Goal: Task Accomplishment & Management: Manage account settings

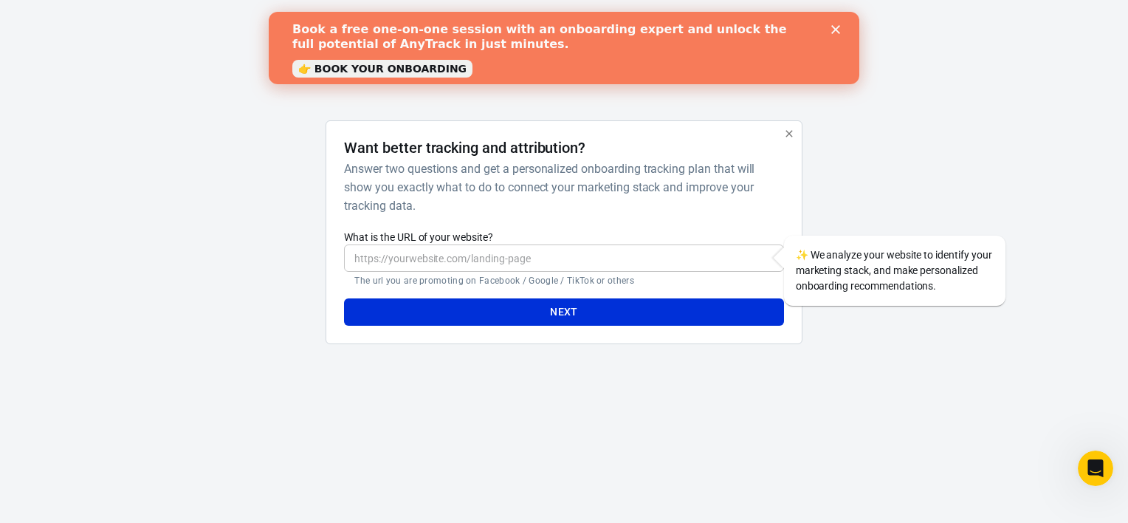
click at [346, 71] on link "👉 BOOK YOUR ONBOARDING" at bounding box center [382, 69] width 180 height 18
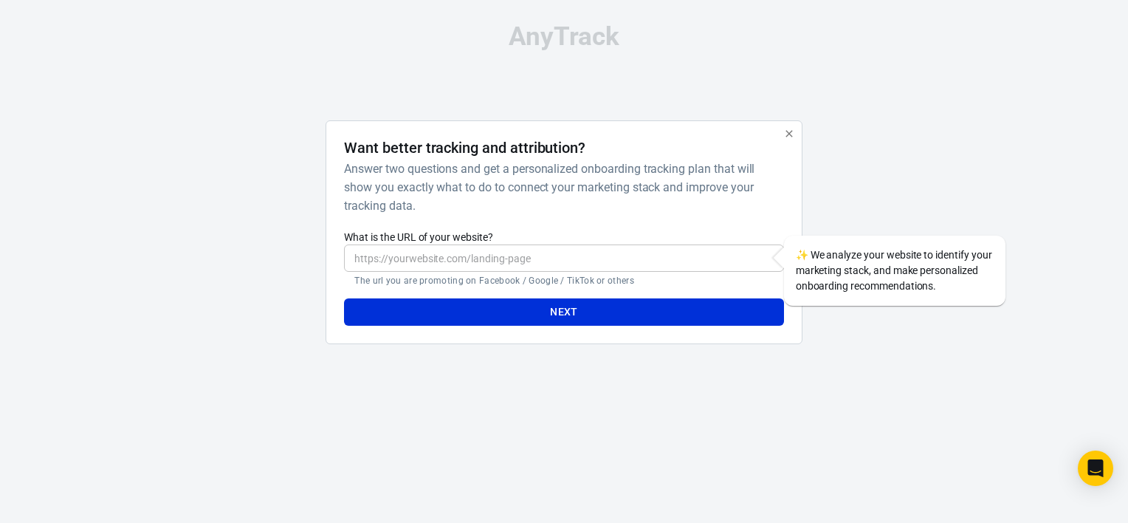
click at [455, 262] on input "What is the URL of your website?" at bounding box center [563, 257] width 439 height 27
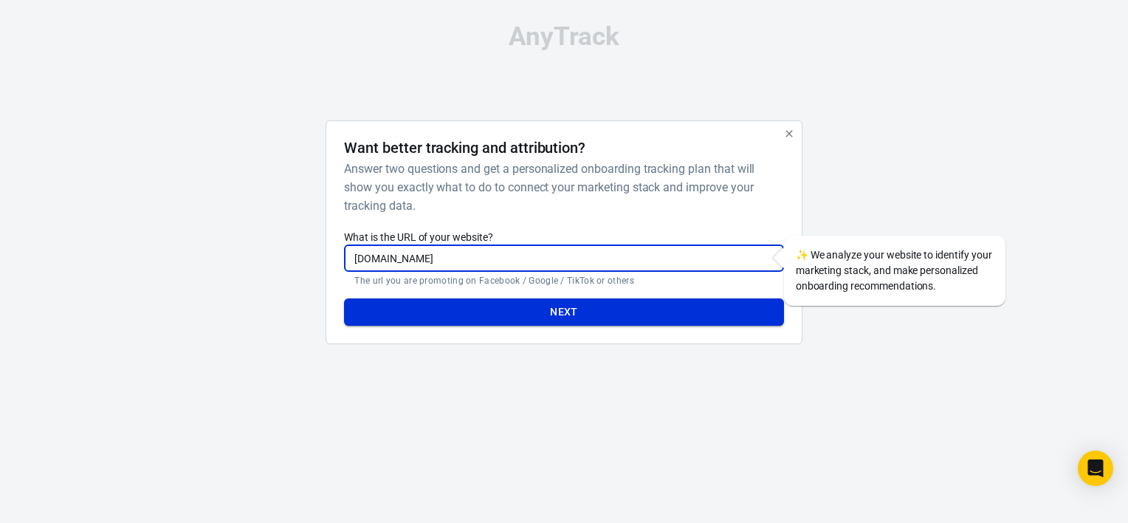
type input "[DOMAIN_NAME]"
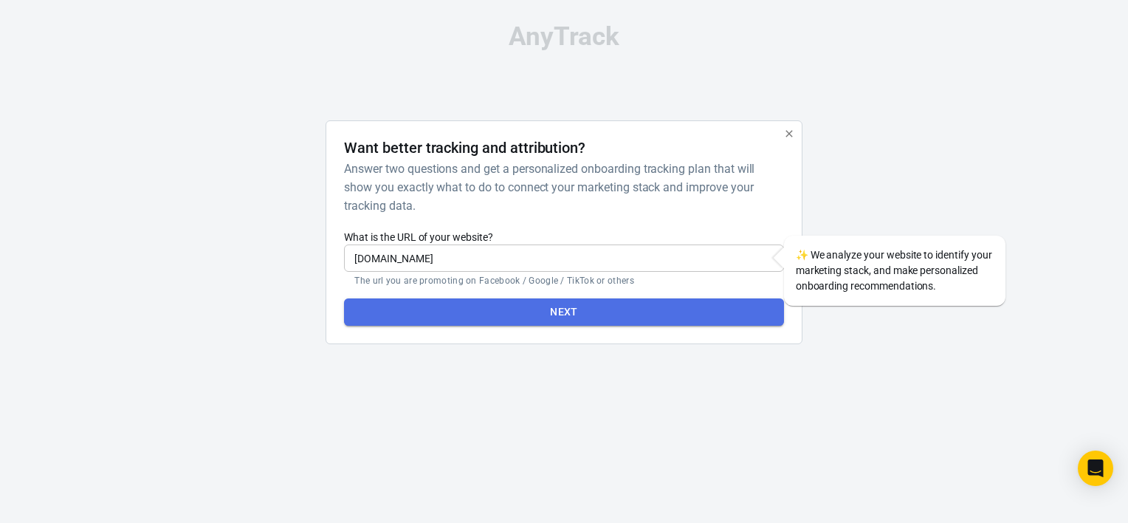
click at [475, 317] on button "Next" at bounding box center [563, 311] width 439 height 27
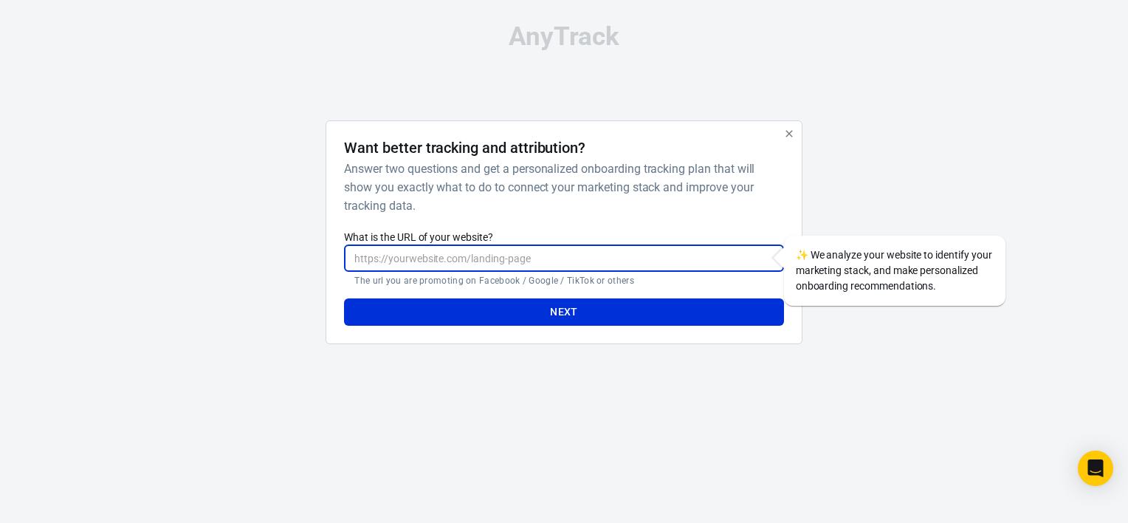
click at [394, 250] on input "What is the URL of your website?" at bounding box center [563, 257] width 439 height 27
type input "[DOMAIN_NAME]"
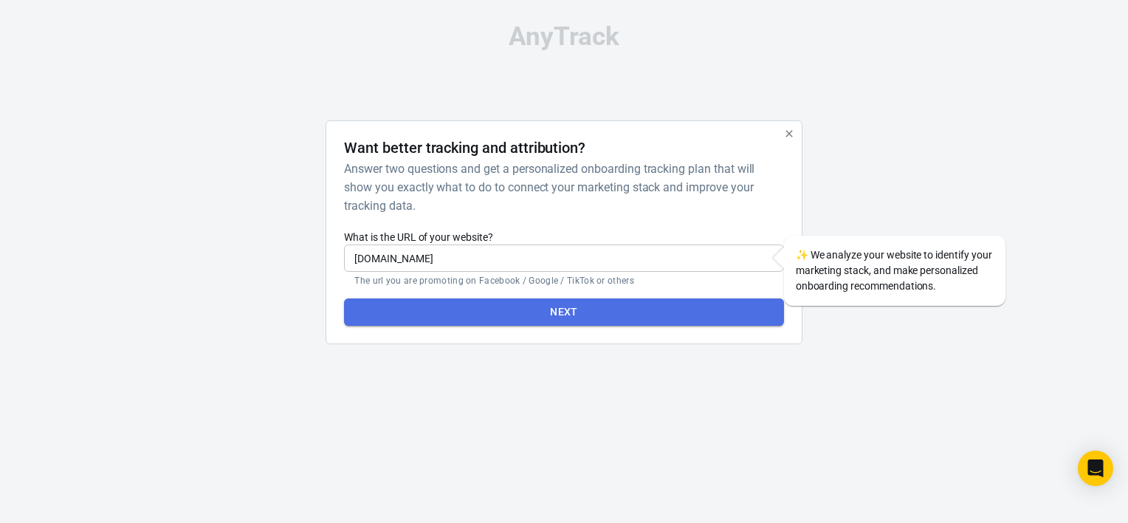
click at [492, 311] on button "Next" at bounding box center [563, 311] width 439 height 27
click at [491, 312] on button "Next" at bounding box center [563, 311] width 439 height 27
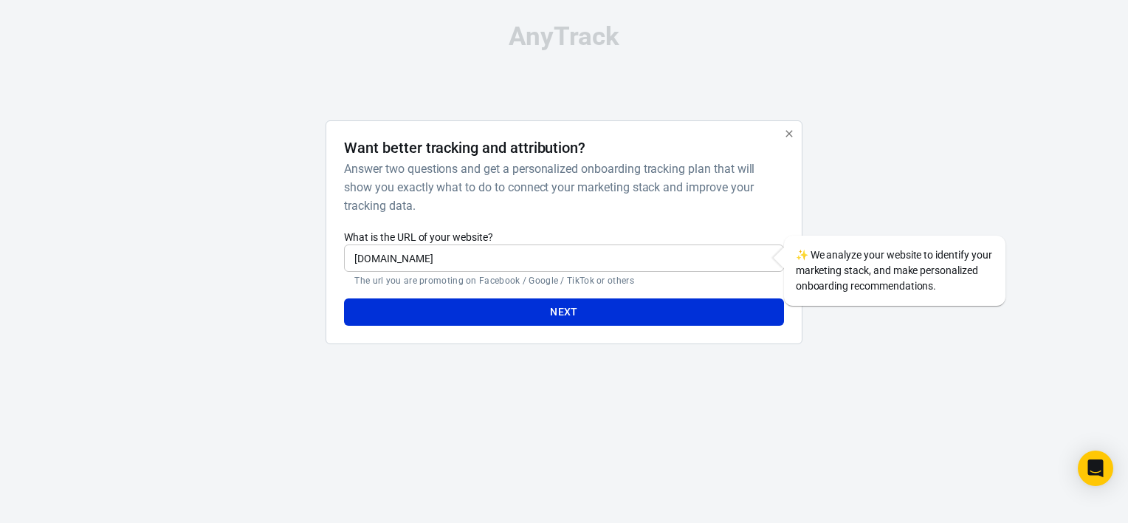
click at [808, 243] on div "✨ We analyze your website to identify your marketing stack, and make personaliz…" at bounding box center [894, 271] width 221 height 70
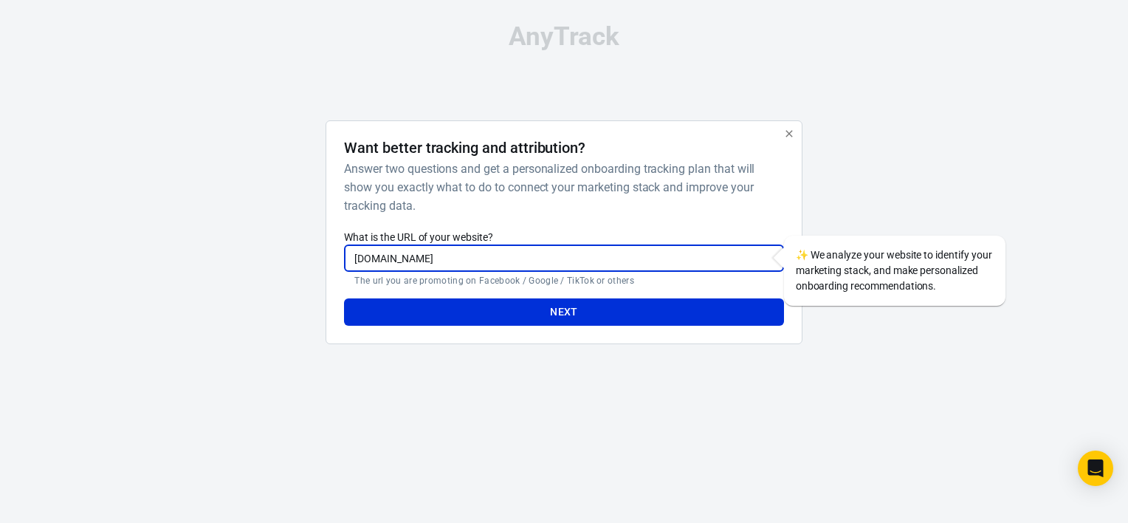
drag, startPoint x: 469, startPoint y: 261, endPoint x: 310, endPoint y: 258, distance: 158.7
click at [310, 258] on div "Want better tracking and attribution? Answer two questions and get a personaliz…" at bounding box center [564, 238] width 738 height 236
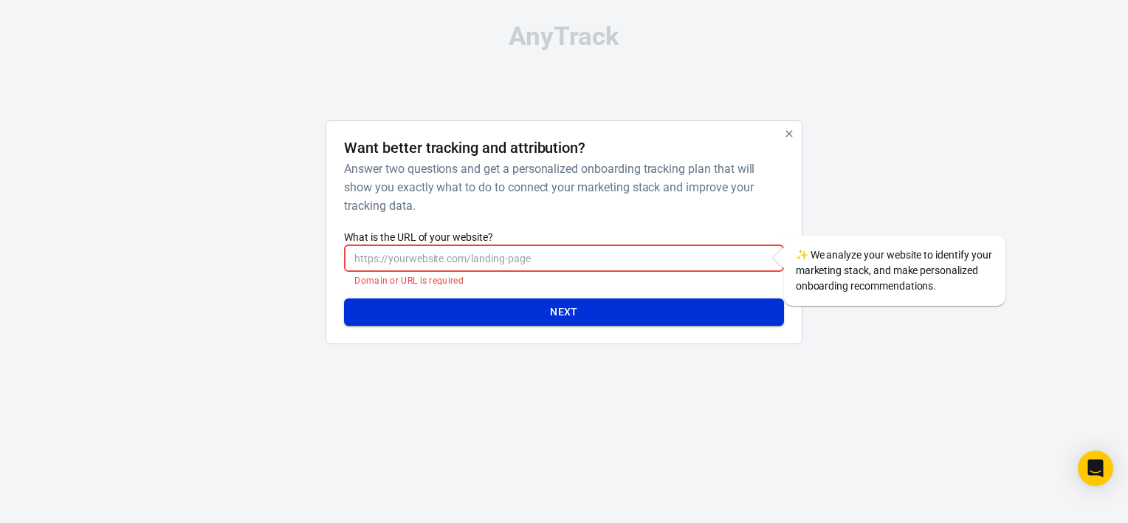
click at [513, 317] on button "Next" at bounding box center [563, 311] width 439 height 27
click at [509, 259] on input "What is the URL of your website?" at bounding box center [563, 257] width 439 height 27
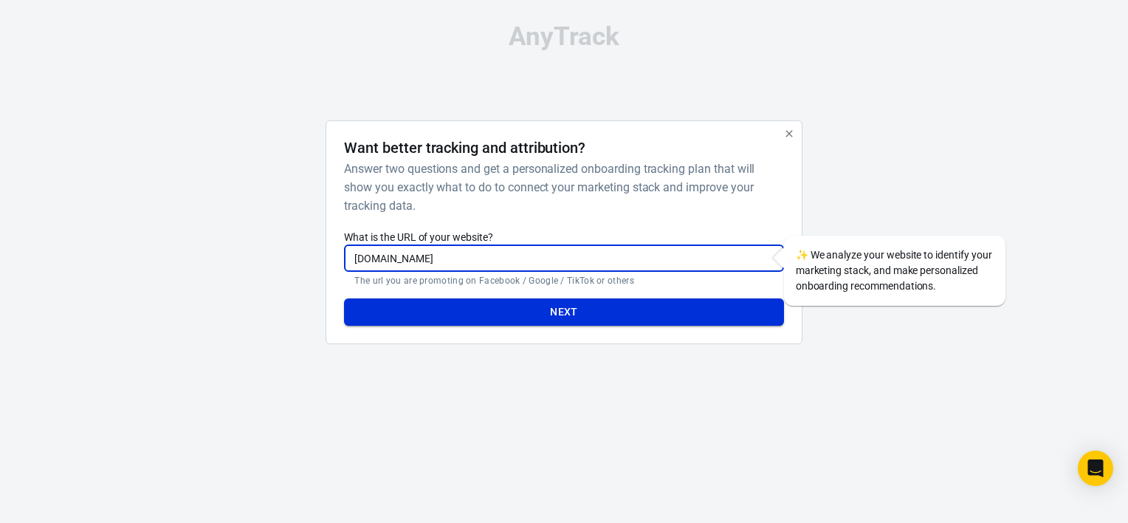
click at [425, 306] on button "Next" at bounding box center [563, 311] width 439 height 27
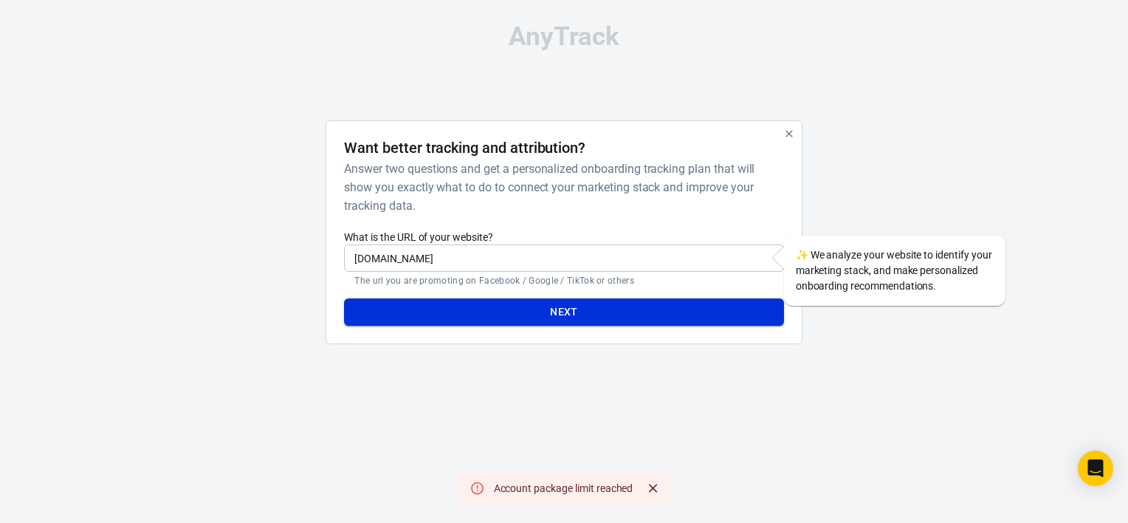
click at [427, 306] on button "Next" at bounding box center [563, 311] width 439 height 27
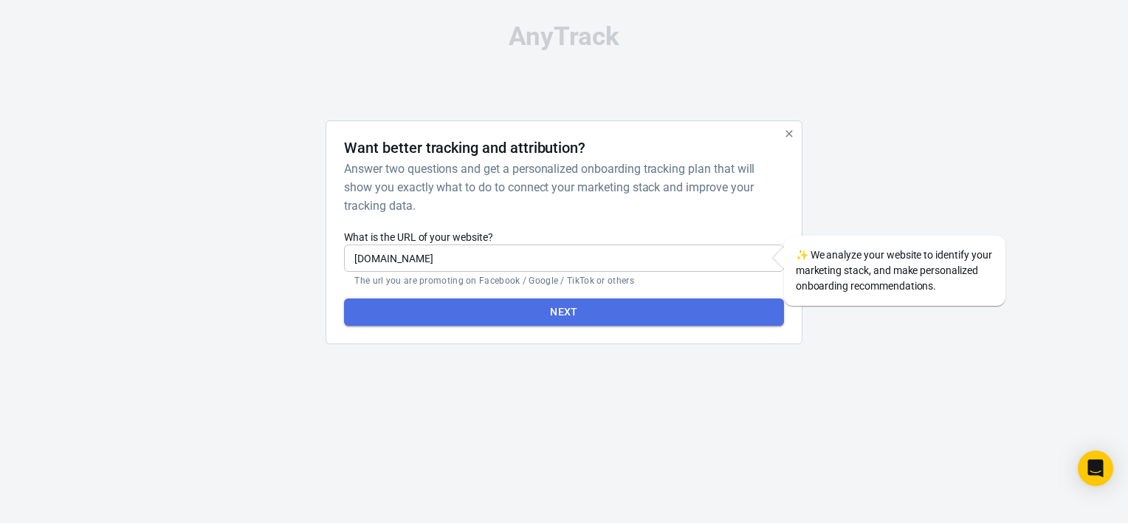
click at [496, 315] on button "Next" at bounding box center [563, 311] width 439 height 27
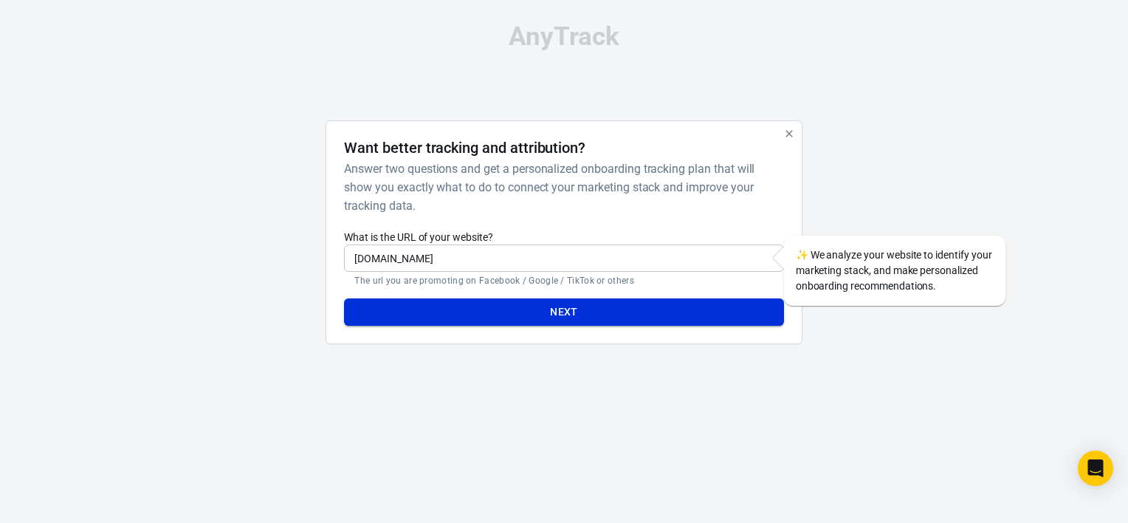
click at [594, 312] on button "Next" at bounding box center [563, 311] width 439 height 27
click at [787, 133] on icon "button" at bounding box center [789, 134] width 12 height 12
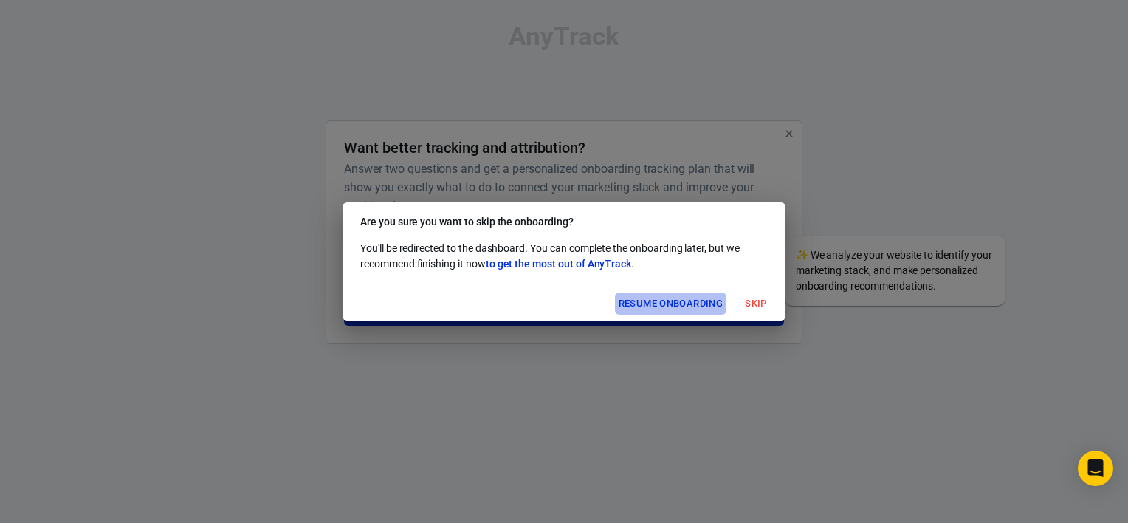
click at [691, 303] on button "Resume onboarding" at bounding box center [670, 303] width 111 height 23
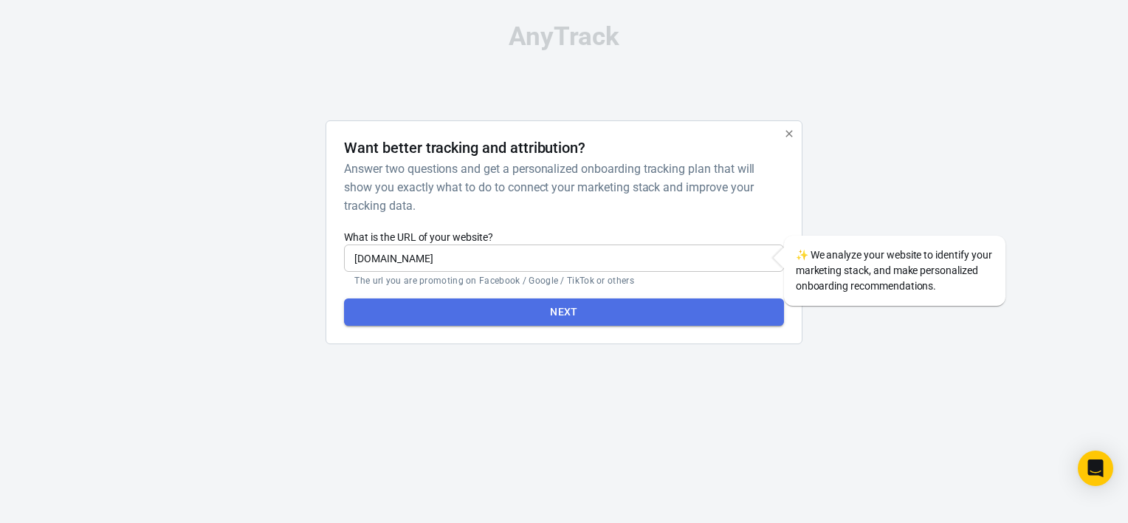
click at [561, 306] on button "Next" at bounding box center [563, 311] width 439 height 27
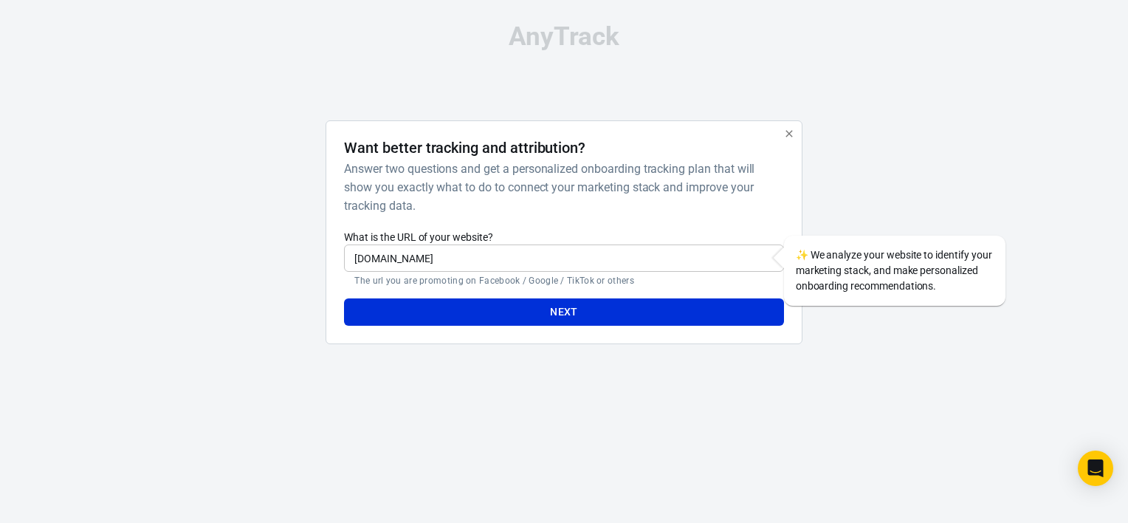
click at [455, 258] on input "[DOMAIN_NAME]" at bounding box center [563, 257] width 439 height 27
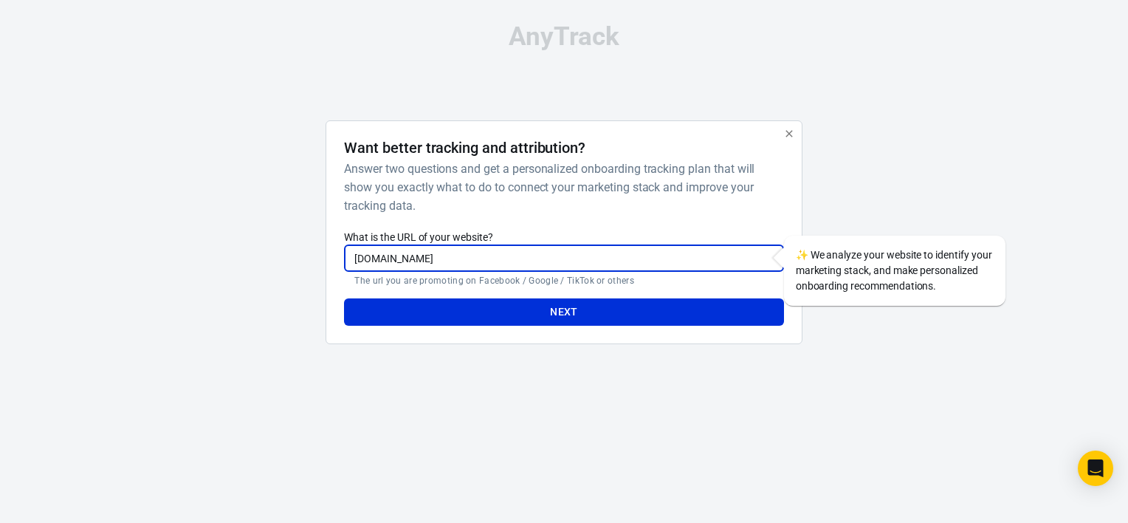
click at [354, 261] on input "[DOMAIN_NAME]" at bounding box center [563, 257] width 439 height 27
type input "[DOMAIN_NAME]"
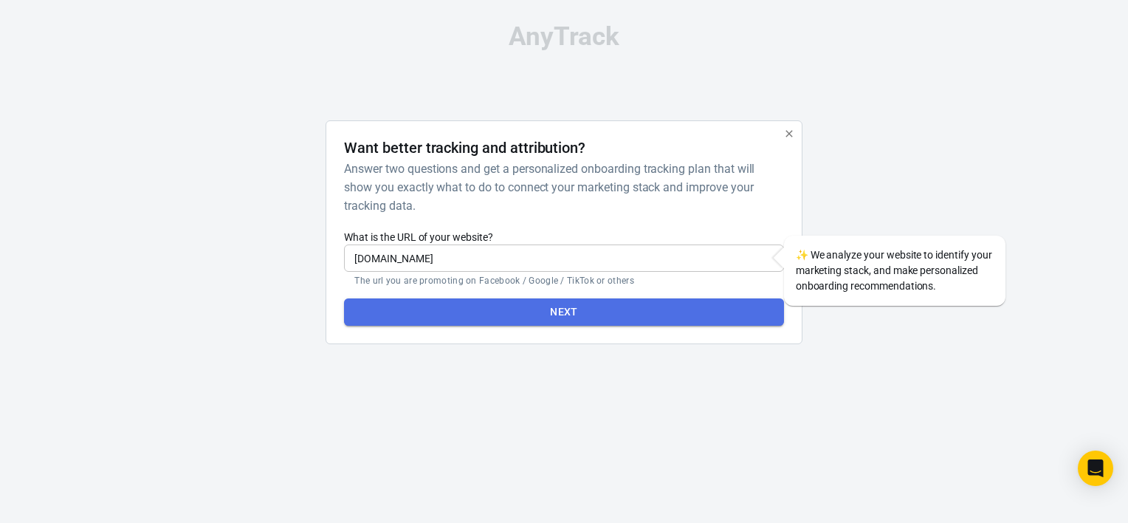
click at [559, 317] on button "Next" at bounding box center [563, 311] width 439 height 27
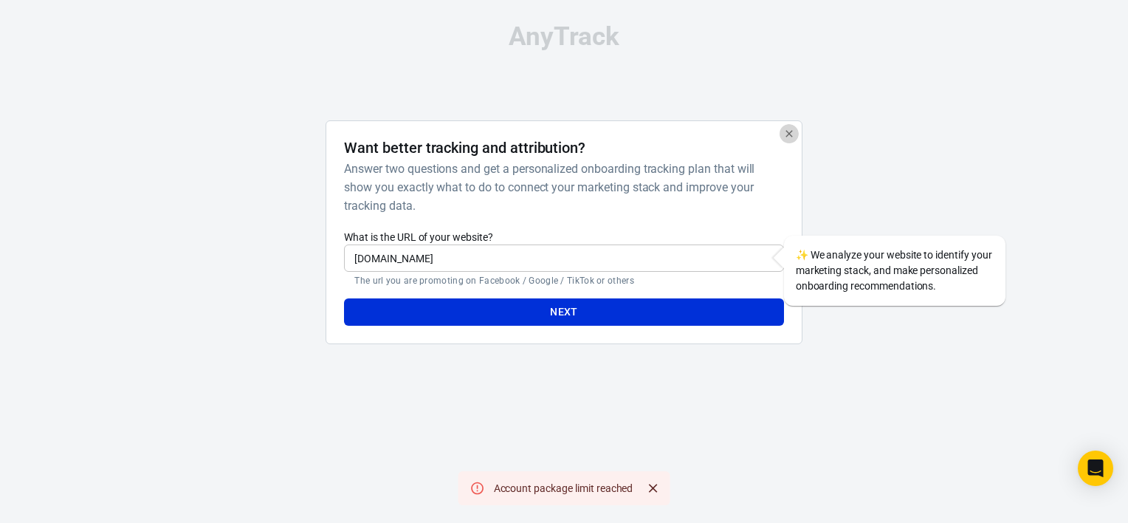
click at [786, 132] on icon "button" at bounding box center [789, 134] width 12 height 12
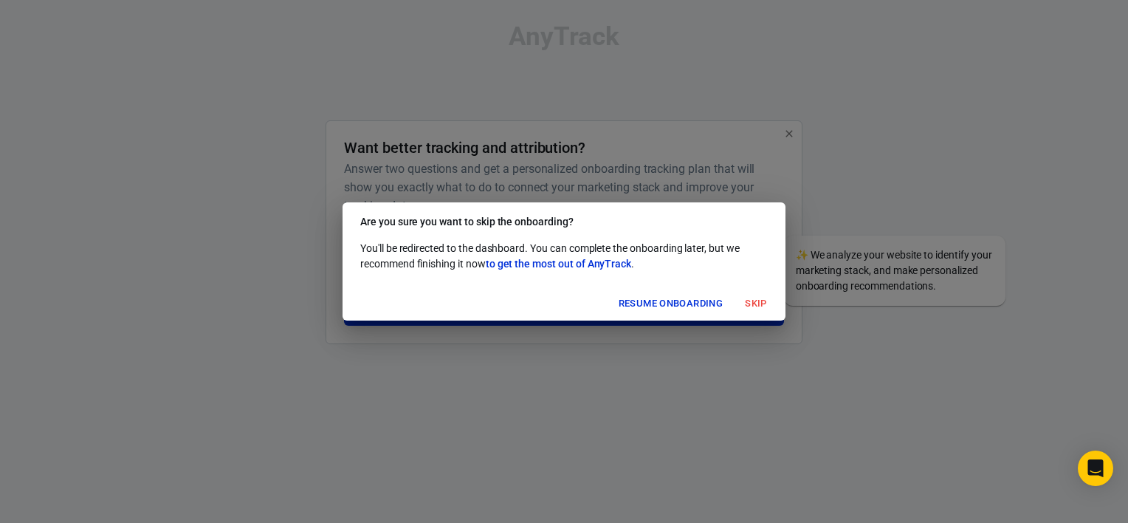
click at [762, 304] on button "Skip" at bounding box center [755, 303] width 47 height 23
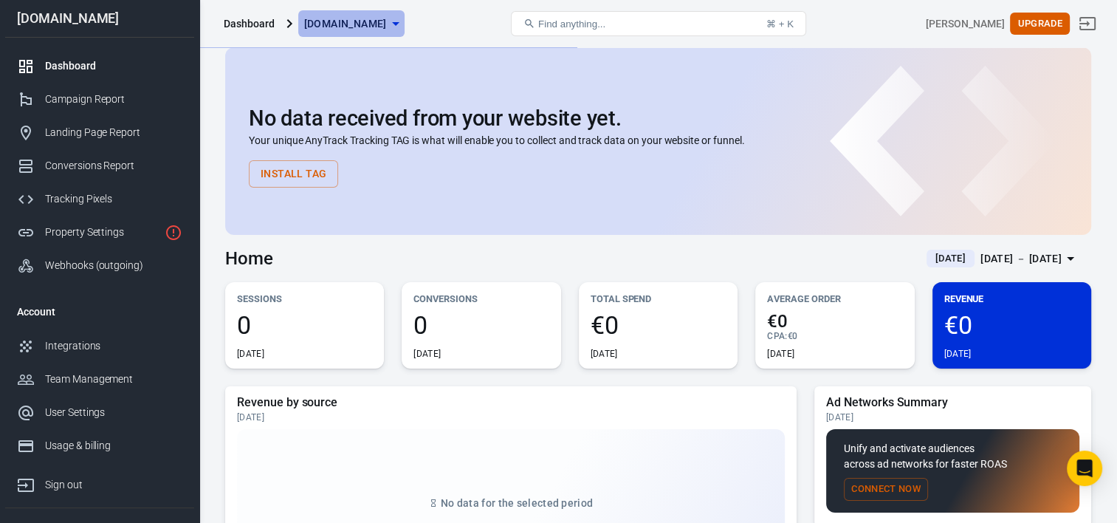
click at [387, 19] on span "[DOMAIN_NAME]" at bounding box center [345, 24] width 83 height 18
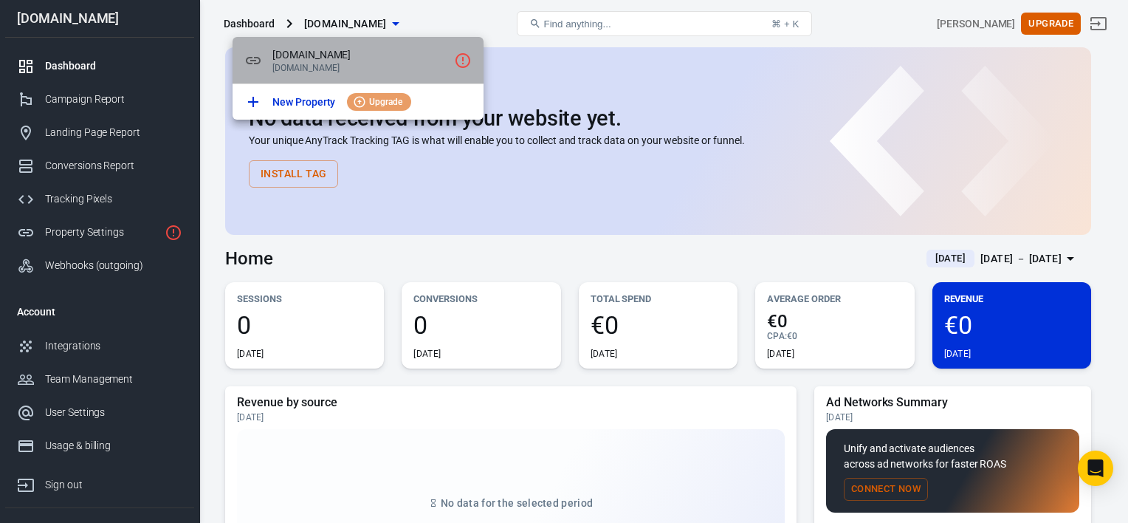
click at [366, 61] on span "[DOMAIN_NAME]" at bounding box center [360, 55] width 176 height 16
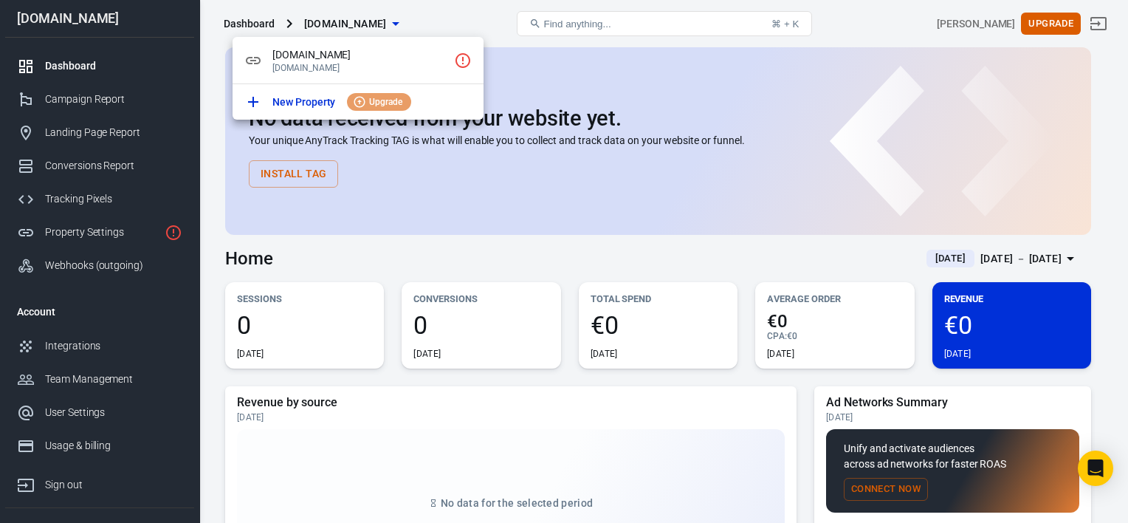
click at [887, 24] on div at bounding box center [564, 261] width 1128 height 523
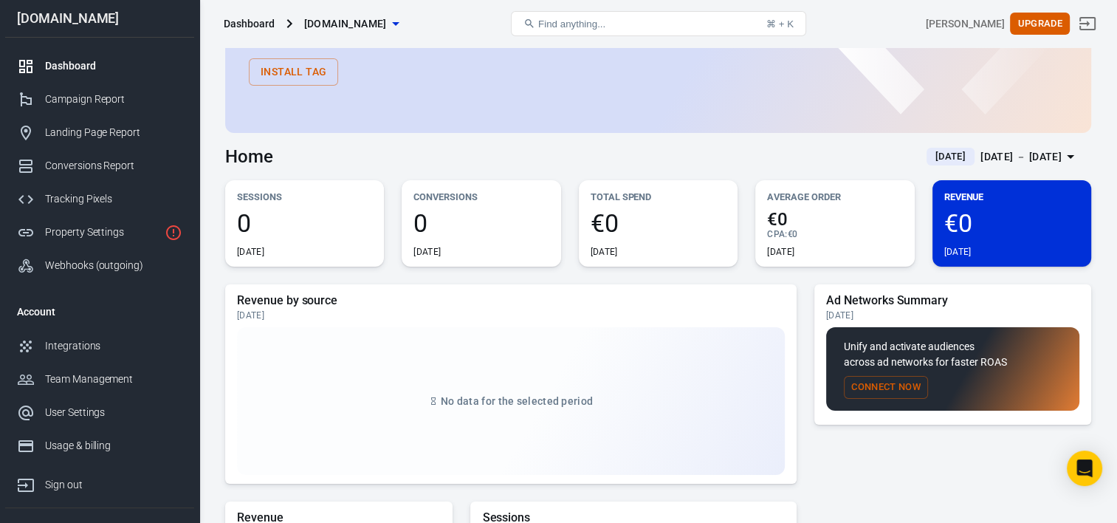
scroll to position [148, 0]
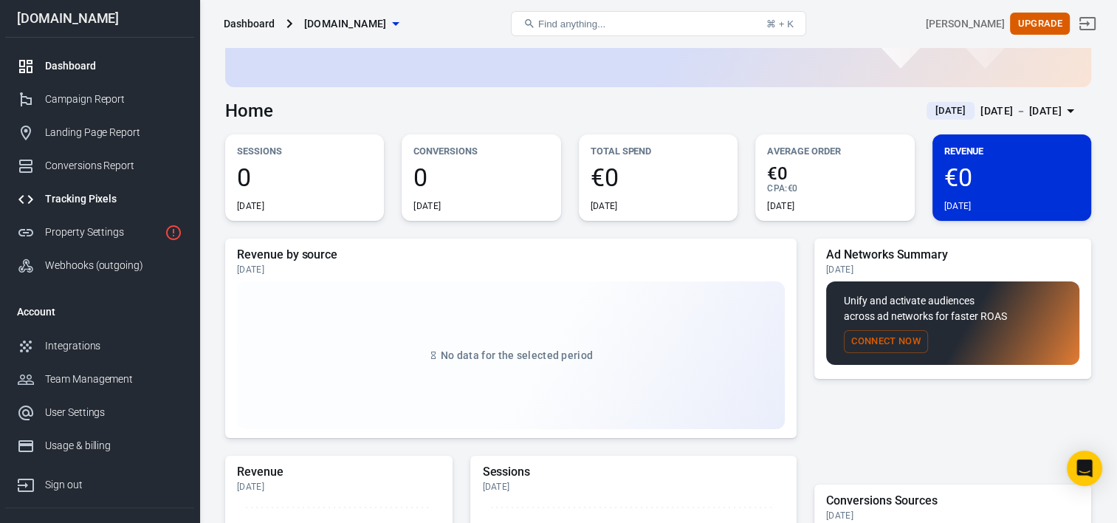
click at [87, 197] on div "Tracking Pixels" at bounding box center [113, 199] width 137 height 16
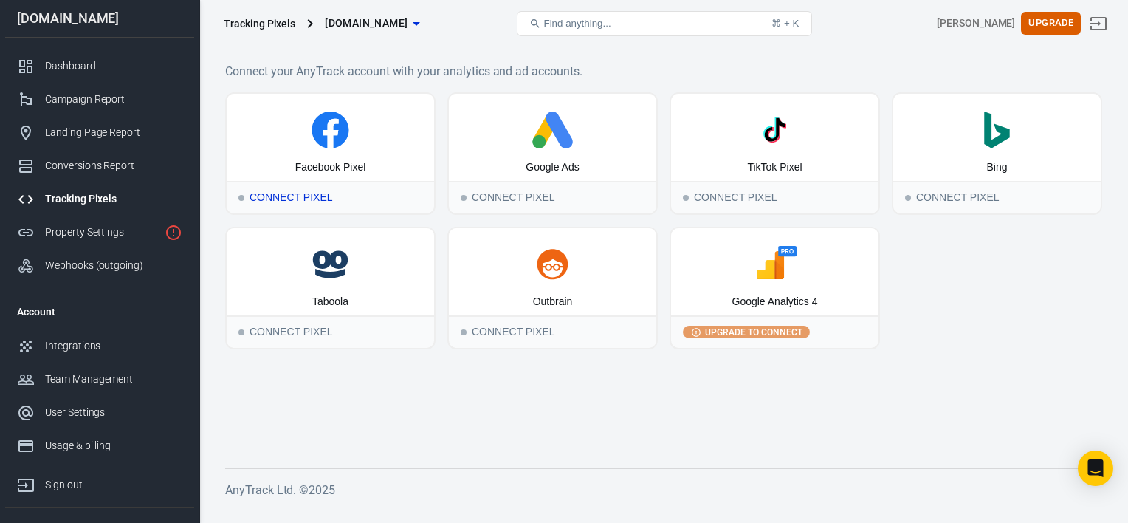
click at [310, 194] on div "Connect Pixel" at bounding box center [330, 197] width 207 height 32
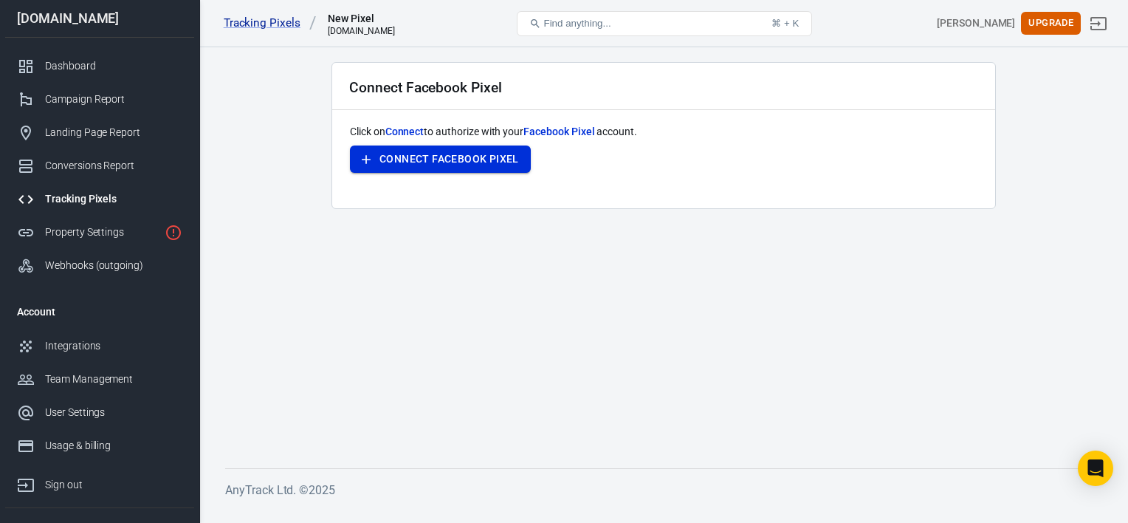
click at [402, 157] on button "Connect Facebook Pixel" at bounding box center [440, 158] width 181 height 27
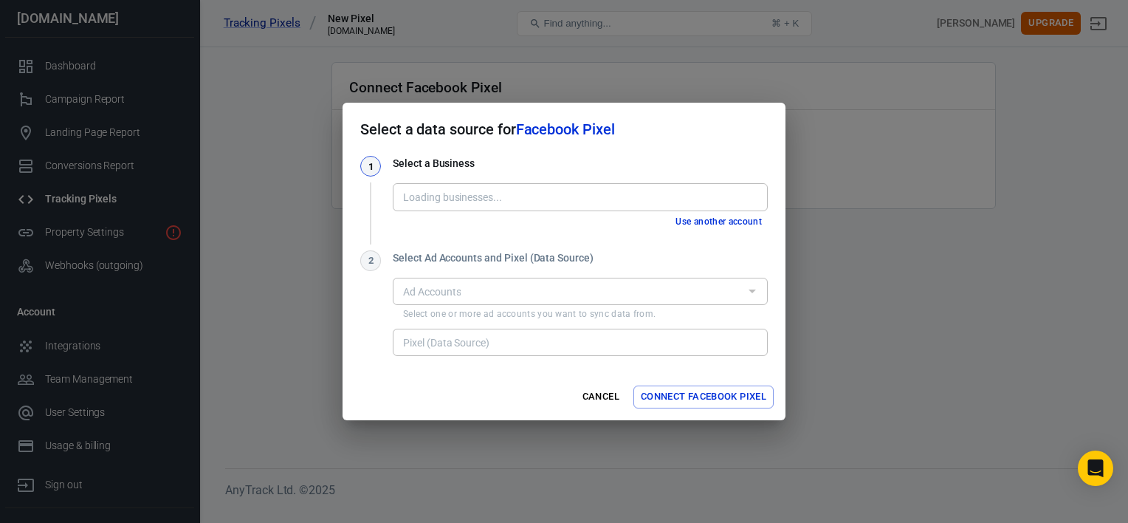
type input "One More Drink [1189783506027887]"
type input "One More Drink's pixel [661775339573874]"
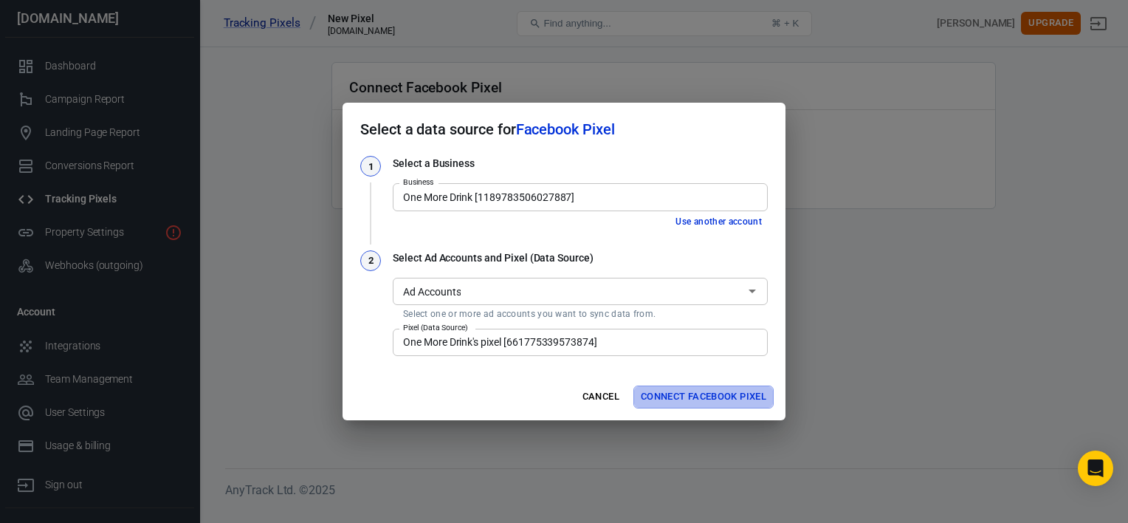
click at [686, 399] on button "Connect Facebook Pixel" at bounding box center [703, 396] width 140 height 23
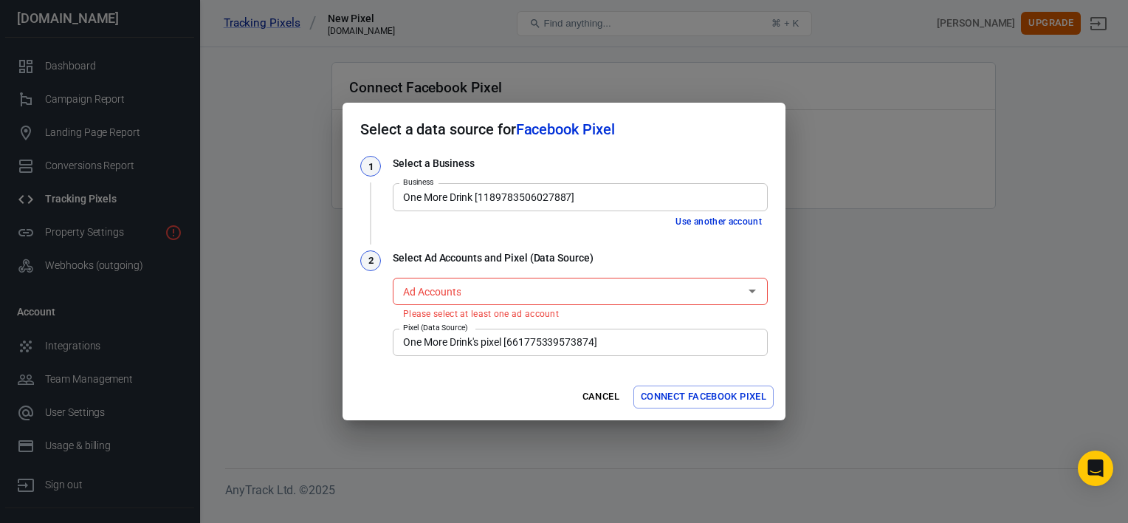
click at [571, 309] on p "Please select at least one ad account" at bounding box center [580, 314] width 354 height 12
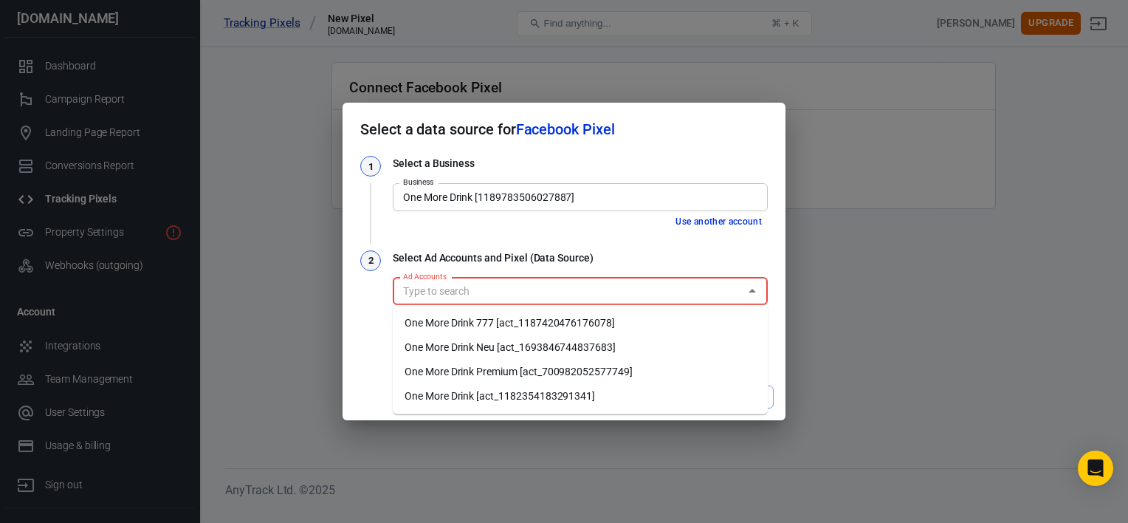
click at [540, 393] on li "One More Drink [act_1182354183291341]" at bounding box center [580, 396] width 375 height 24
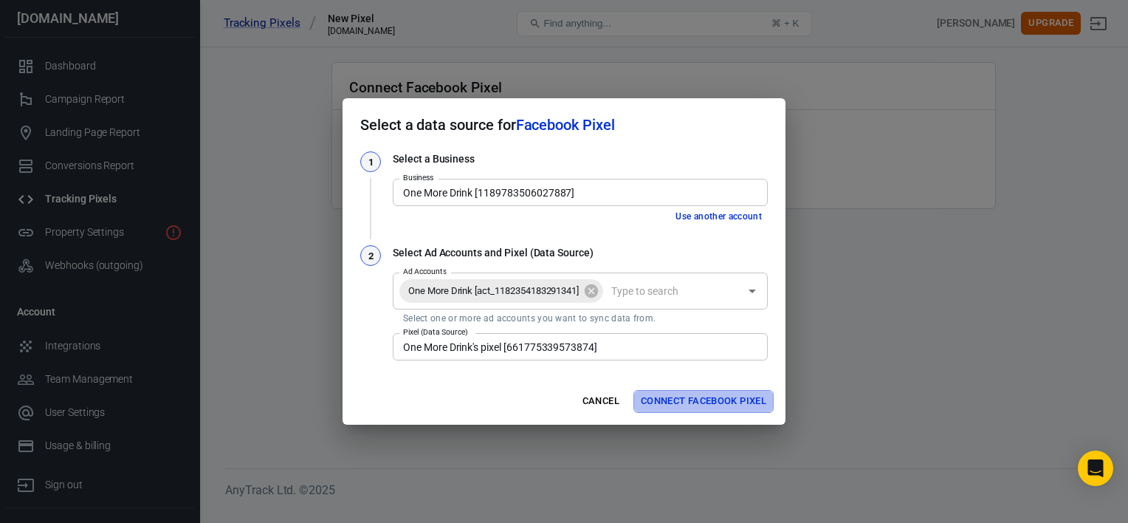
click at [685, 396] on button "Connect Facebook Pixel" at bounding box center [703, 401] width 140 height 23
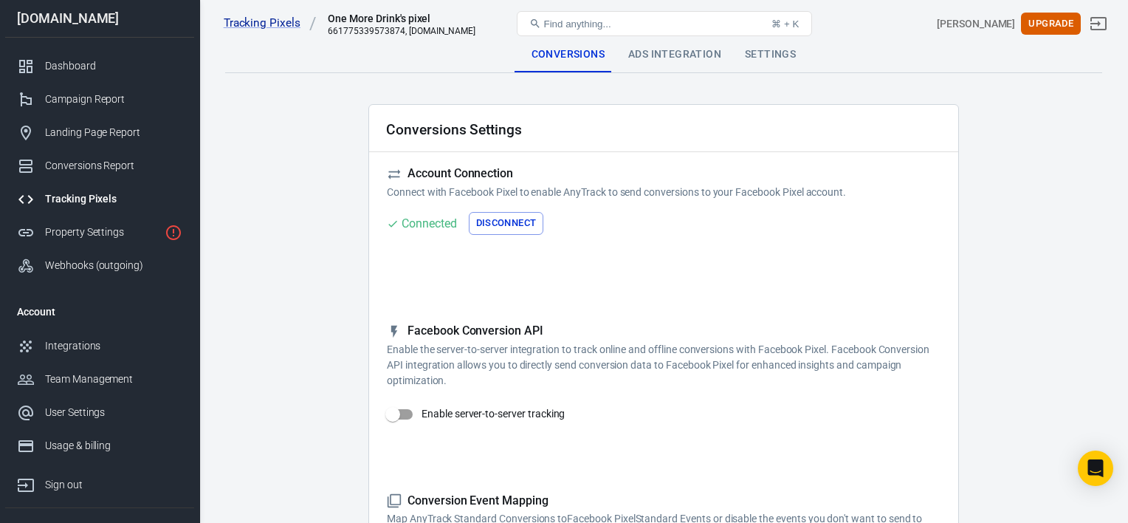
checkbox input "true"
type input "ViewContent"
checkbox input "true"
type input "SubmitApplication"
checkbox input "true"
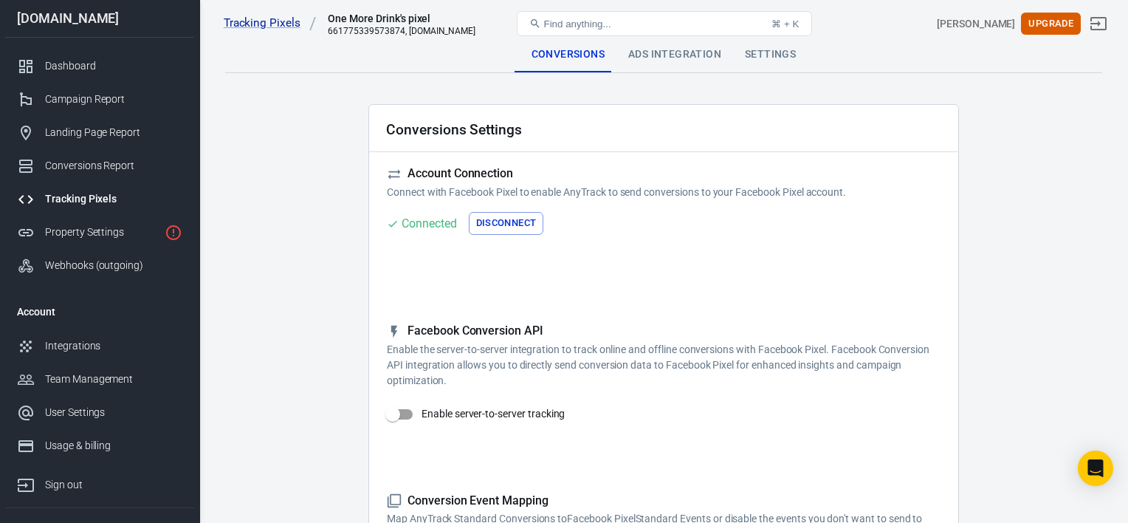
type input "ViewContent"
checkbox input "true"
type input "AddToCart"
checkbox input "true"
type input "InitiateCheckout"
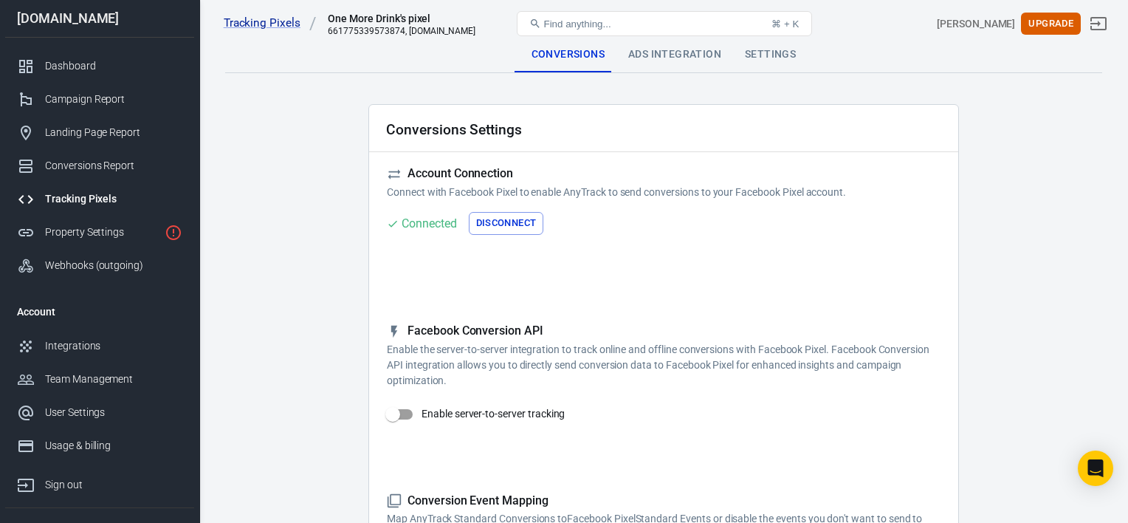
checkbox input "true"
type input "Lead"
checkbox input "true"
type input "CompleteRegistration"
checkbox input "true"
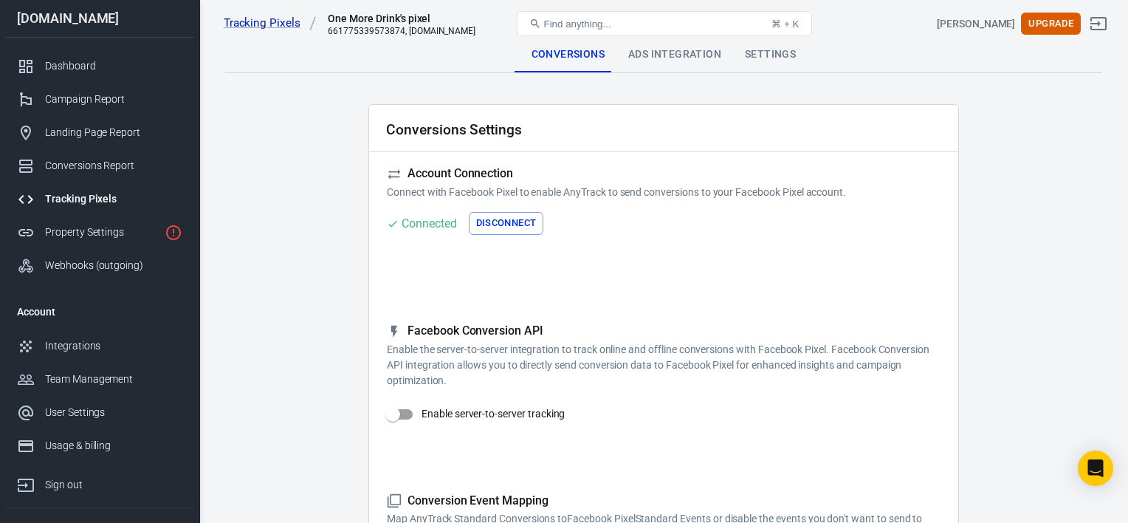
type input "Purchase"
checkbox input "true"
type input "AddPaymentInfo"
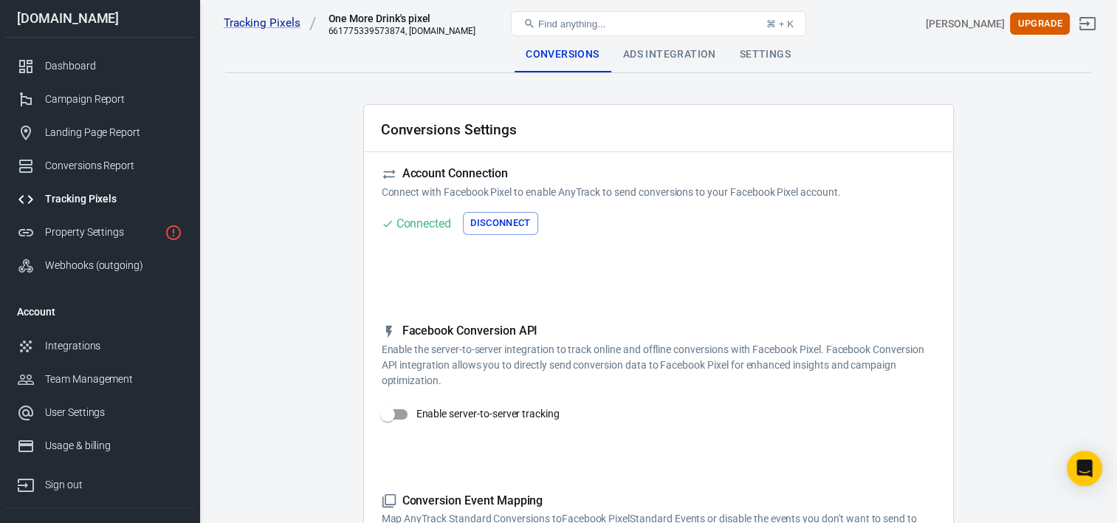
click at [657, 56] on div "Ads Integration" at bounding box center [669, 54] width 117 height 35
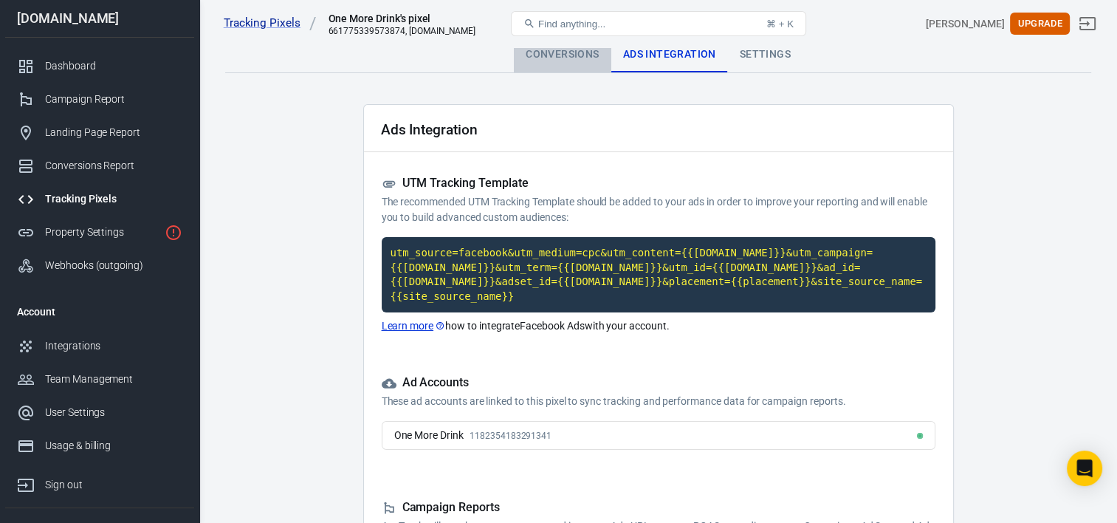
click at [557, 56] on div "Conversions" at bounding box center [562, 54] width 97 height 35
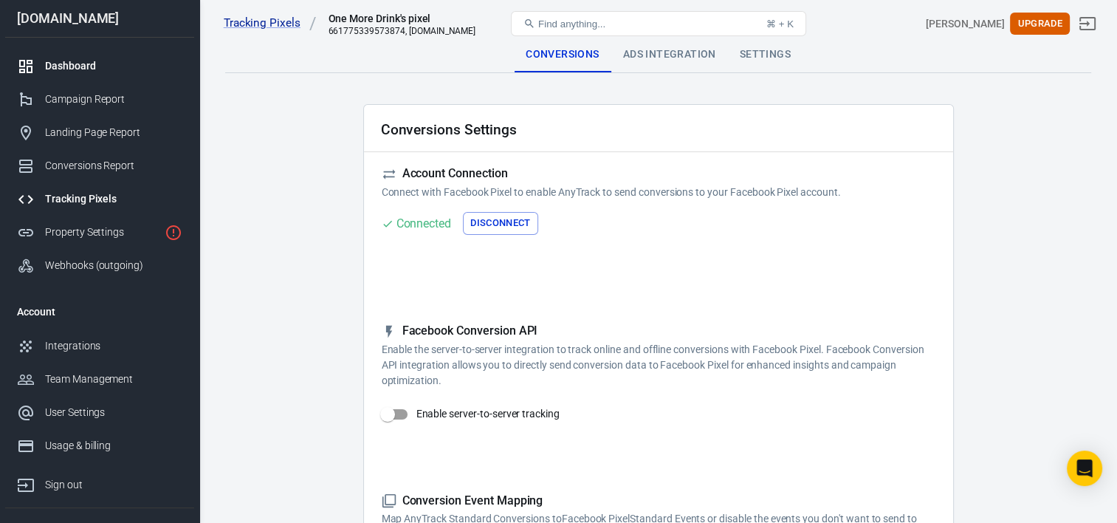
click at [65, 61] on div "Dashboard" at bounding box center [113, 66] width 137 height 16
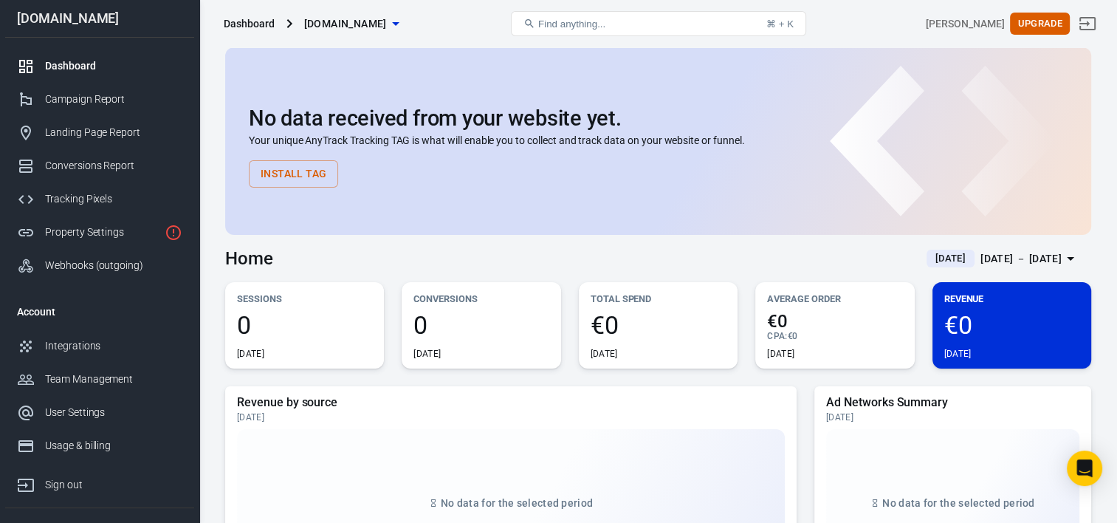
drag, startPoint x: 780, startPoint y: 0, endPoint x: 674, endPoint y: 69, distance: 126.6
click at [674, 69] on div "No data received from your website yet. Your unique AnyTrack Tracking TAG is wh…" at bounding box center [658, 141] width 866 height 188
click at [92, 192] on div "Tracking Pixels" at bounding box center [113, 199] width 137 height 16
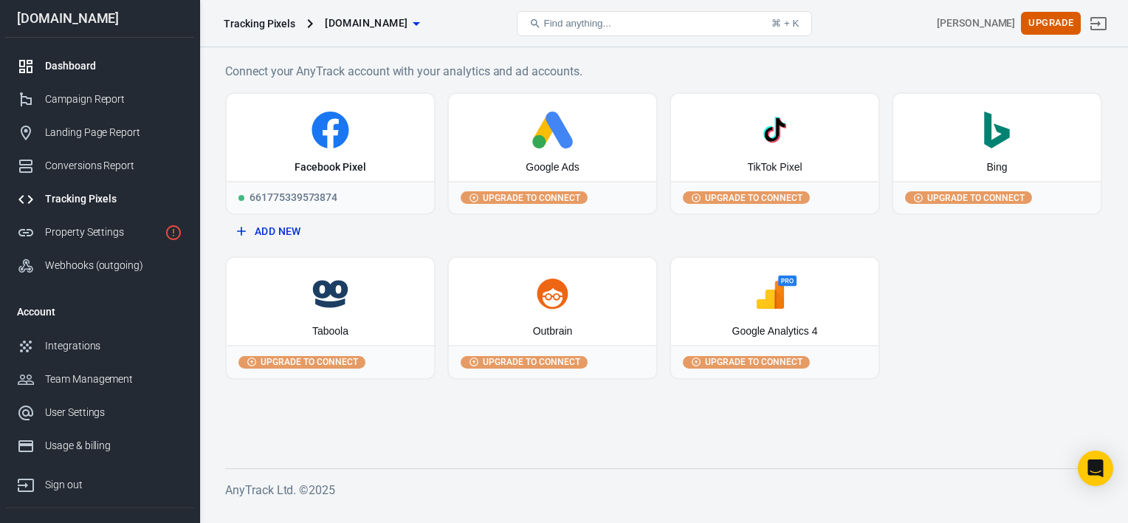
click at [83, 63] on div "Dashboard" at bounding box center [113, 66] width 137 height 16
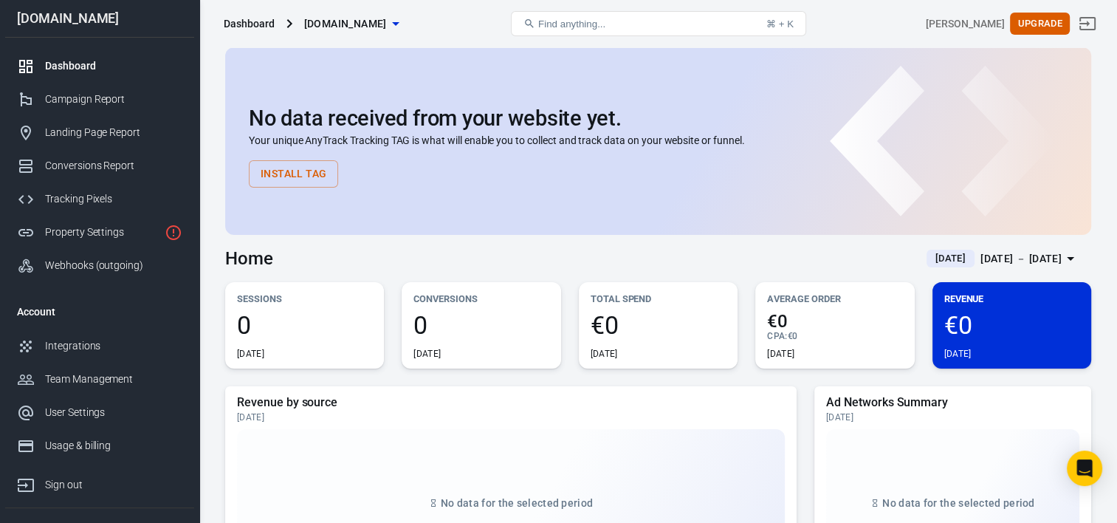
click at [603, 21] on span "Find anything..." at bounding box center [571, 23] width 67 height 11
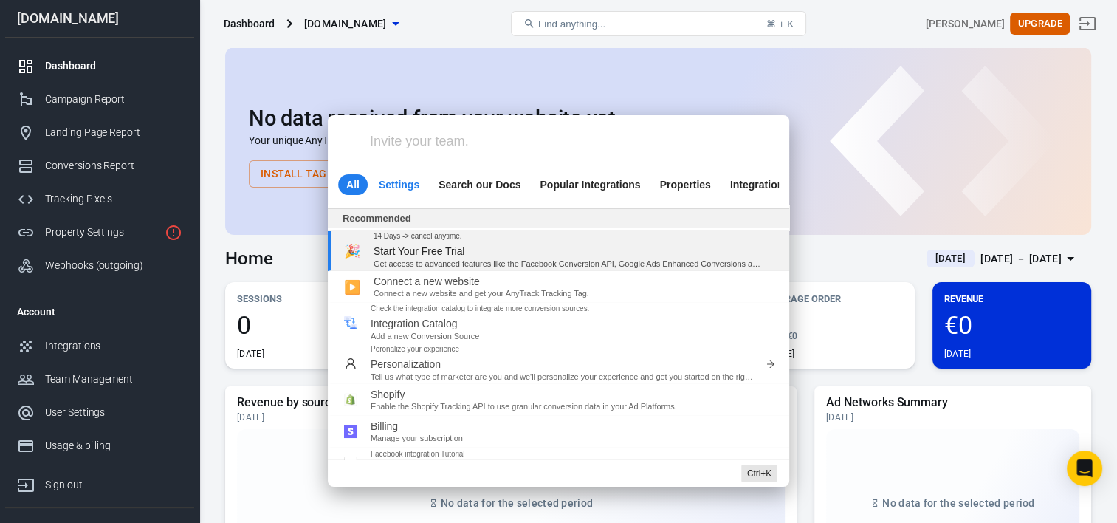
click at [385, 176] on button "Settings" at bounding box center [399, 184] width 57 height 21
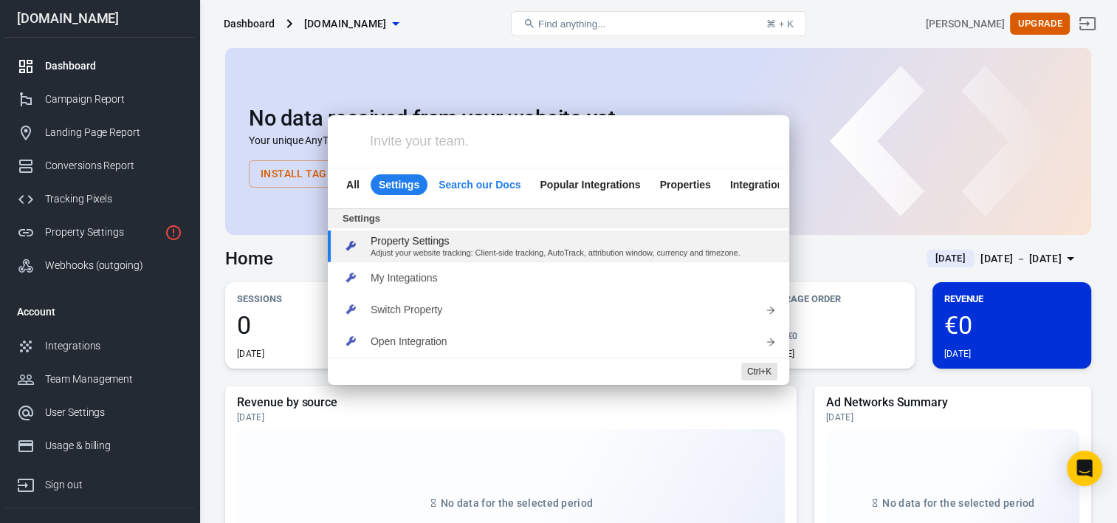
click at [455, 188] on span "Search our Docs" at bounding box center [480, 184] width 82 height 10
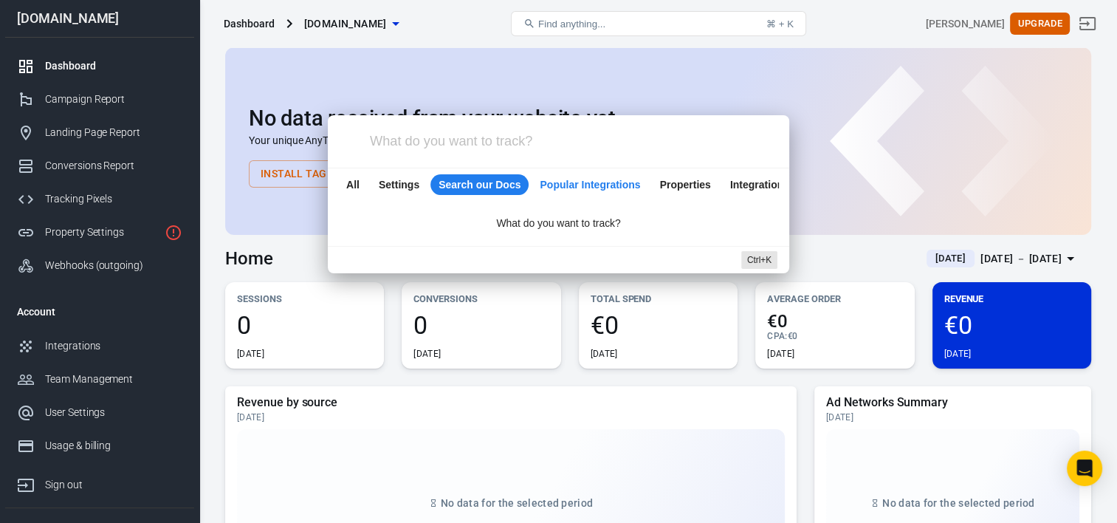
click at [582, 186] on span "Popular Integrations" at bounding box center [590, 184] width 100 height 10
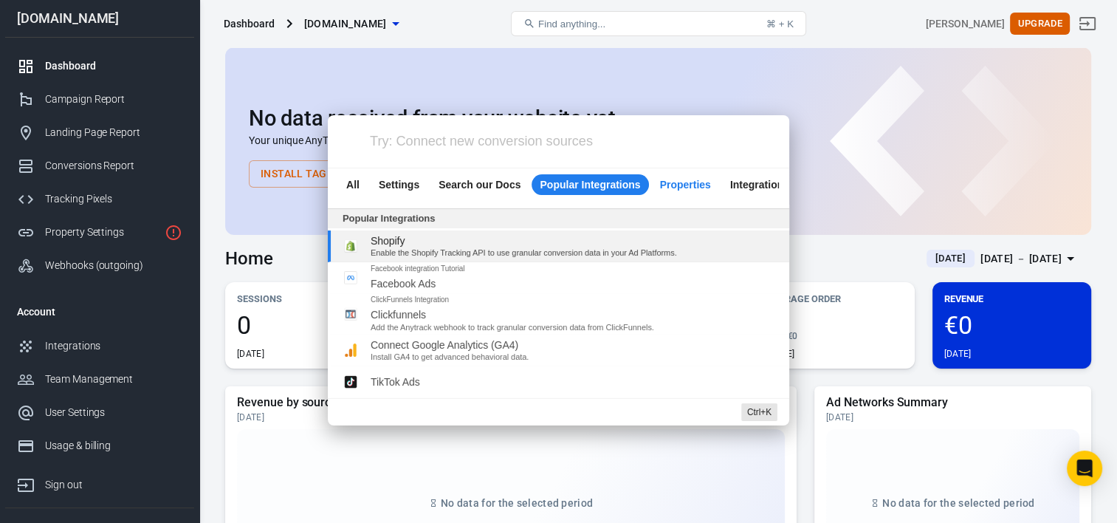
click at [671, 185] on span "Properties" at bounding box center [685, 184] width 51 height 10
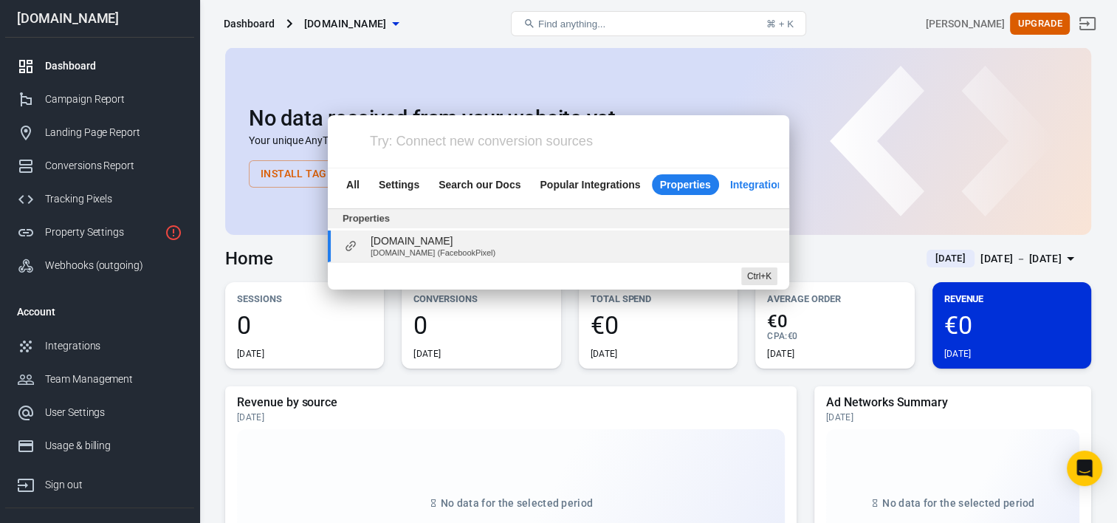
click at [758, 182] on span "Integrations" at bounding box center [759, 184] width 59 height 10
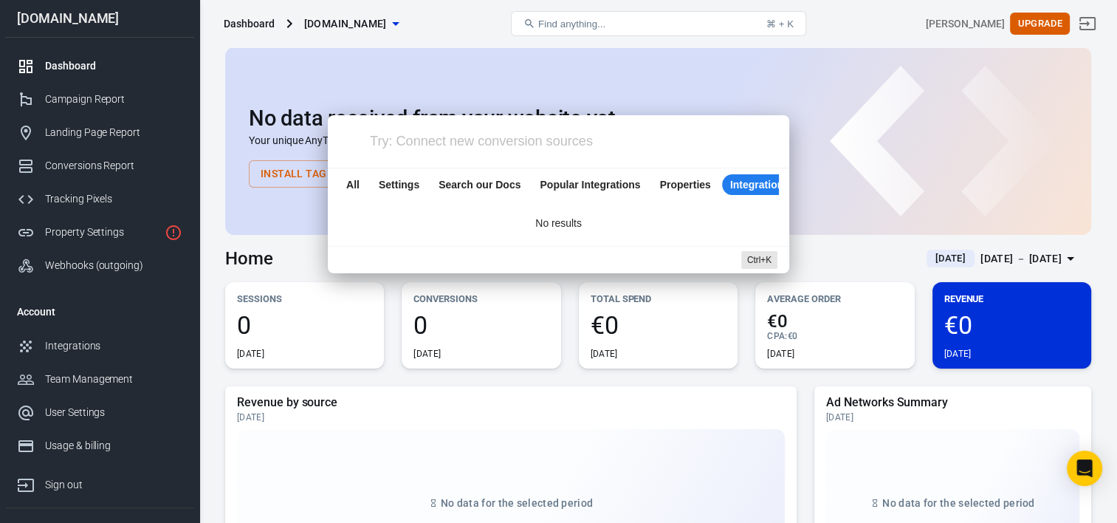
click at [823, 159] on div "Try: Connect new conversion sources All Settings Search our Docs Popular Integr…" at bounding box center [558, 261] width 1117 height 523
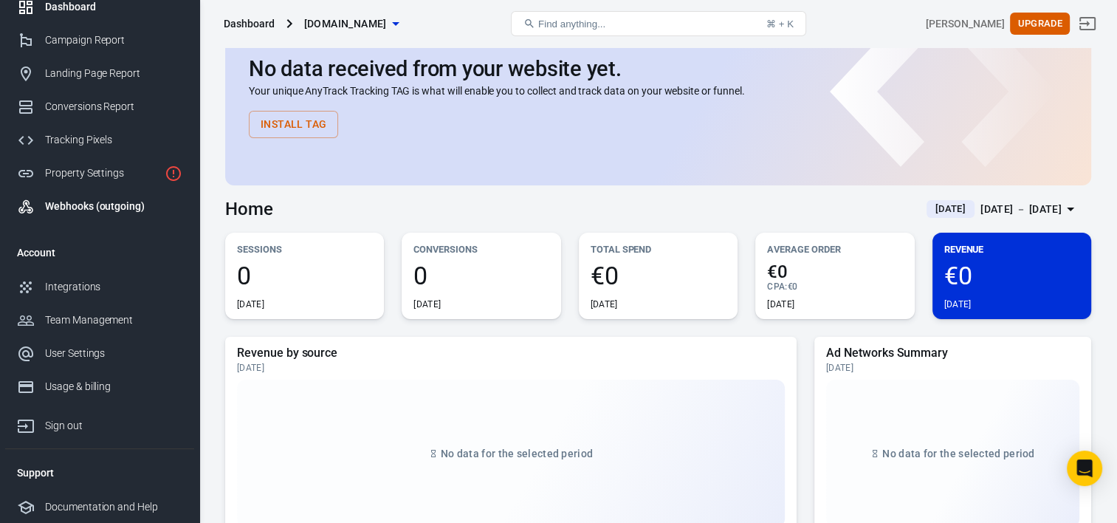
scroll to position [74, 0]
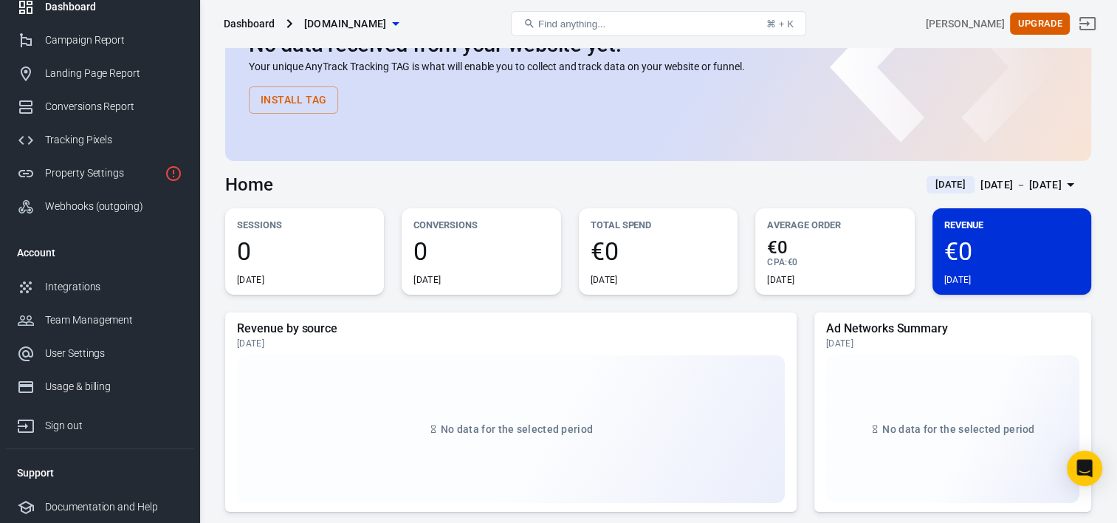
click at [381, 12] on button "[DOMAIN_NAME]" at bounding box center [351, 23] width 106 height 27
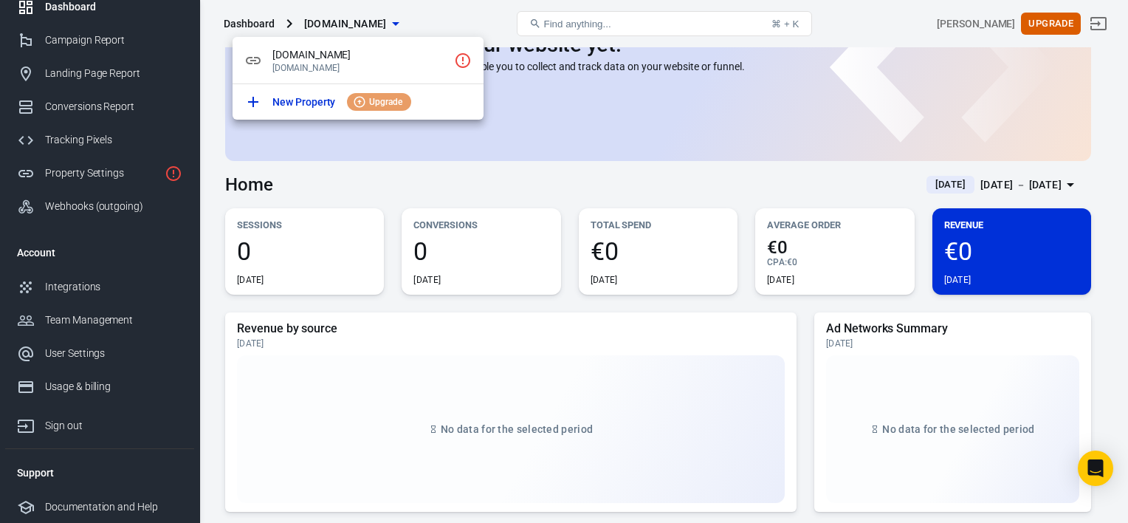
click at [450, 24] on div at bounding box center [564, 261] width 1128 height 523
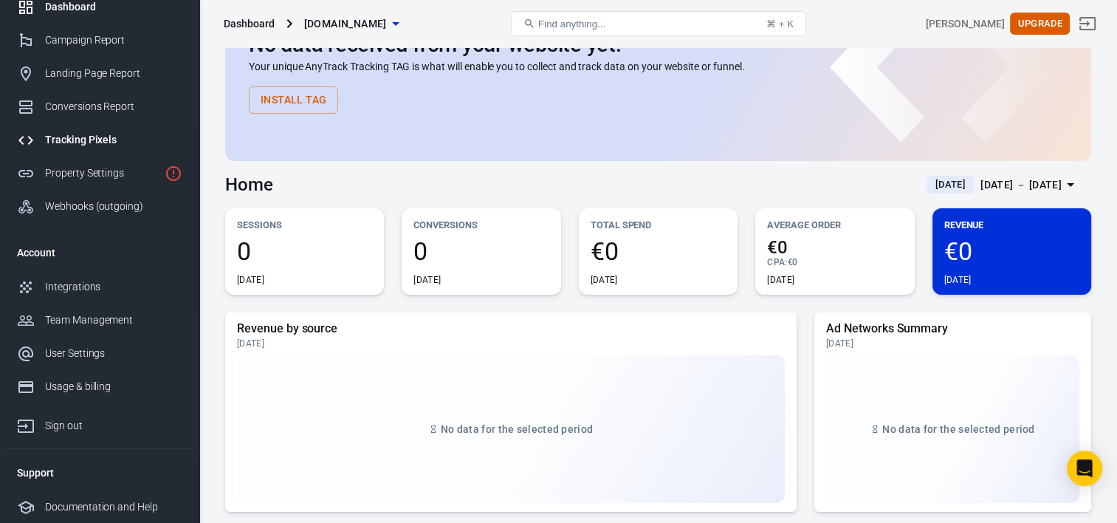
click at [73, 133] on div "Tracking Pixels" at bounding box center [113, 140] width 137 height 16
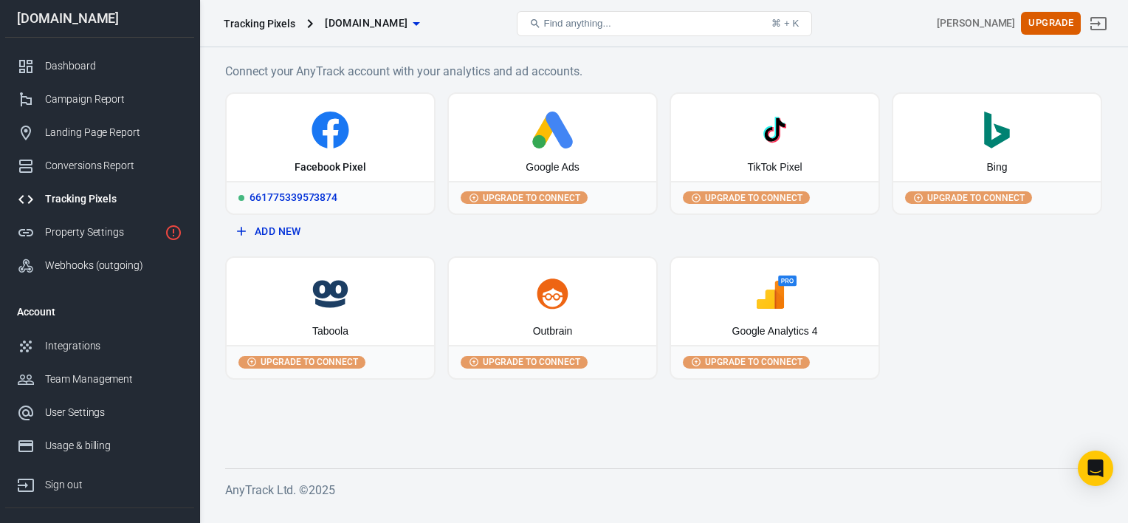
click at [342, 154] on div "Facebook Pixel" at bounding box center [330, 137] width 207 height 87
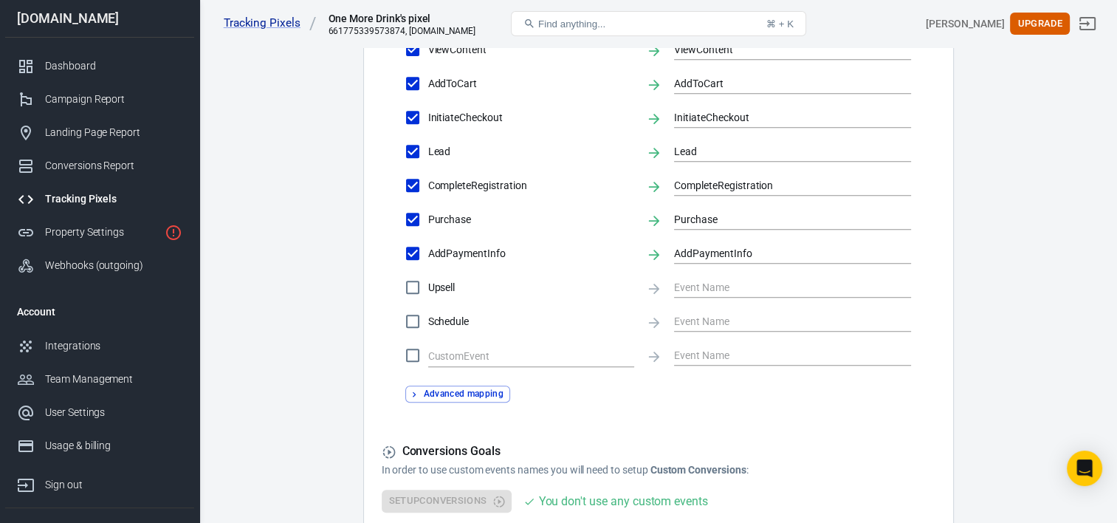
scroll to position [664, 0]
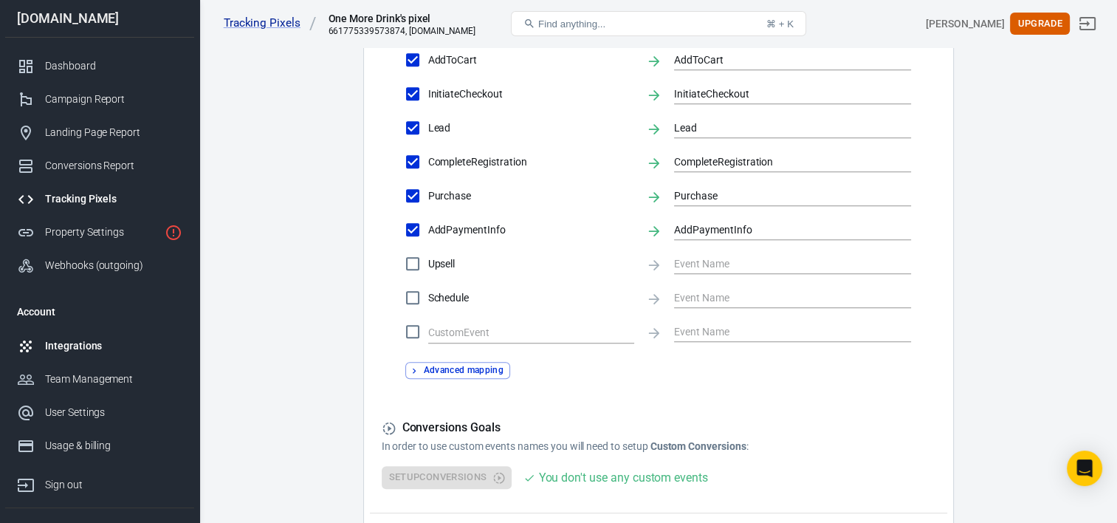
click at [97, 344] on div "Integrations" at bounding box center [113, 346] width 137 height 16
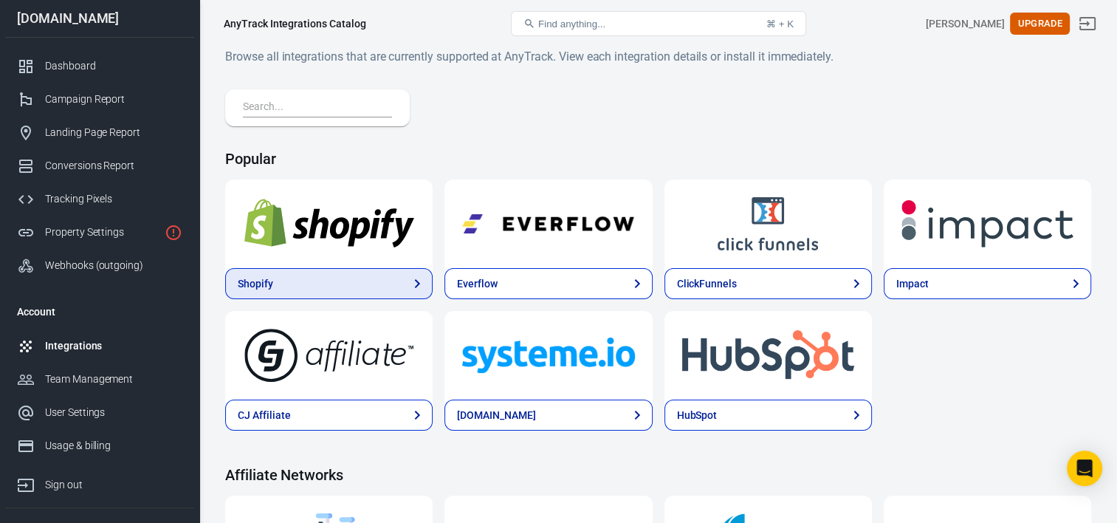
click at [351, 275] on link "Shopify" at bounding box center [328, 283] width 207 height 31
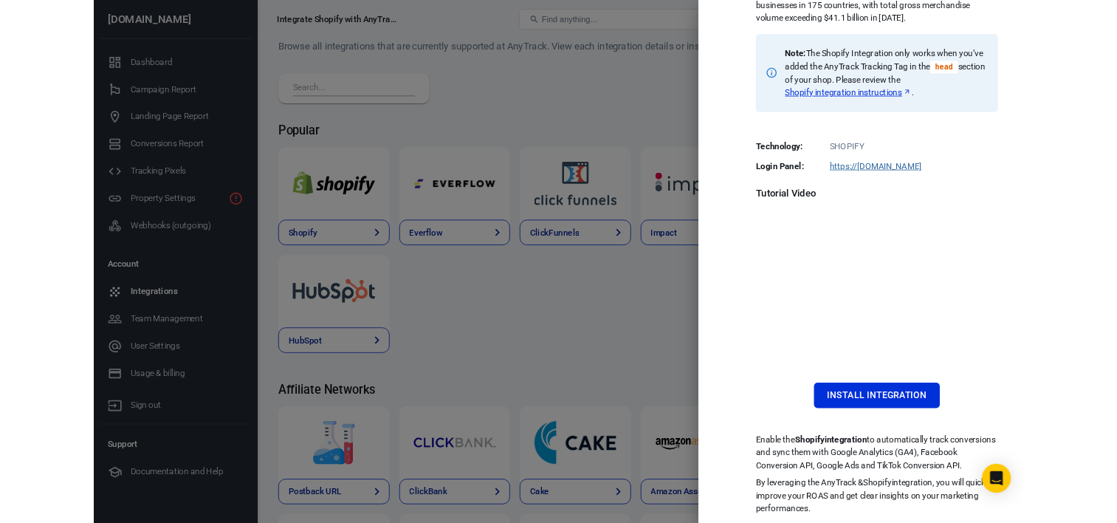
scroll to position [221, 0]
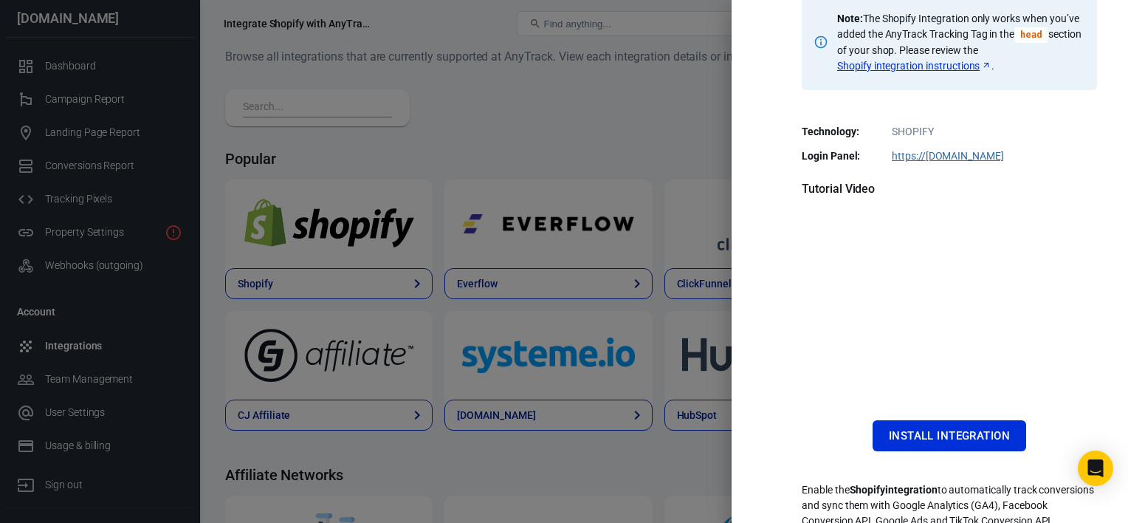
click at [585, 103] on div at bounding box center [564, 261] width 1128 height 523
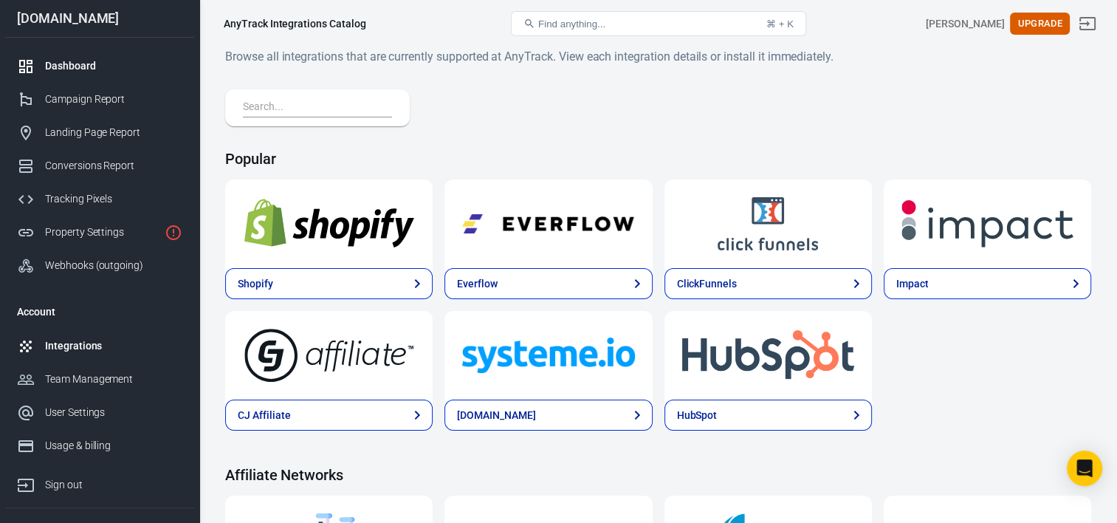
click at [94, 62] on div "Dashboard" at bounding box center [113, 66] width 137 height 16
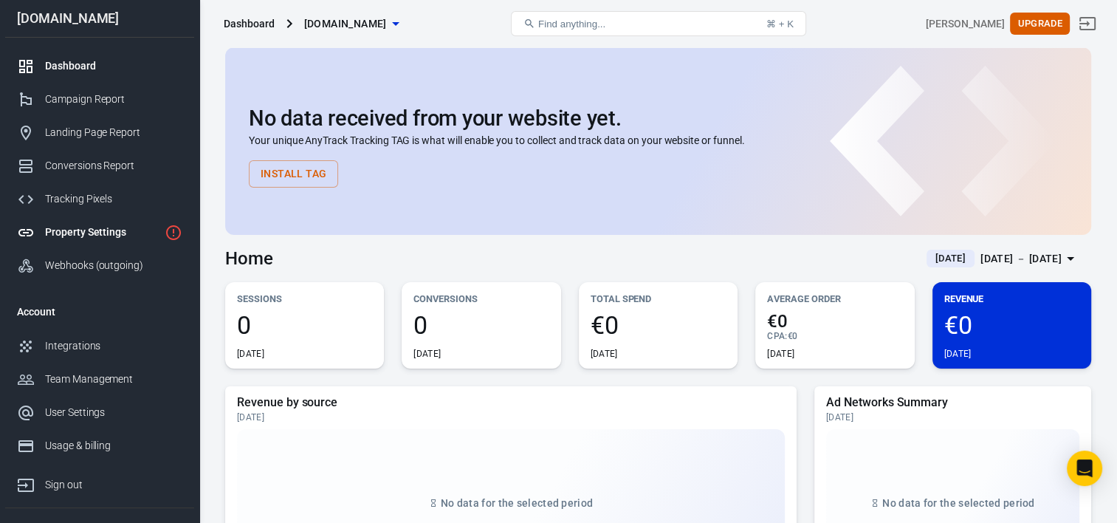
click at [89, 222] on link "Property Settings" at bounding box center [99, 232] width 189 height 33
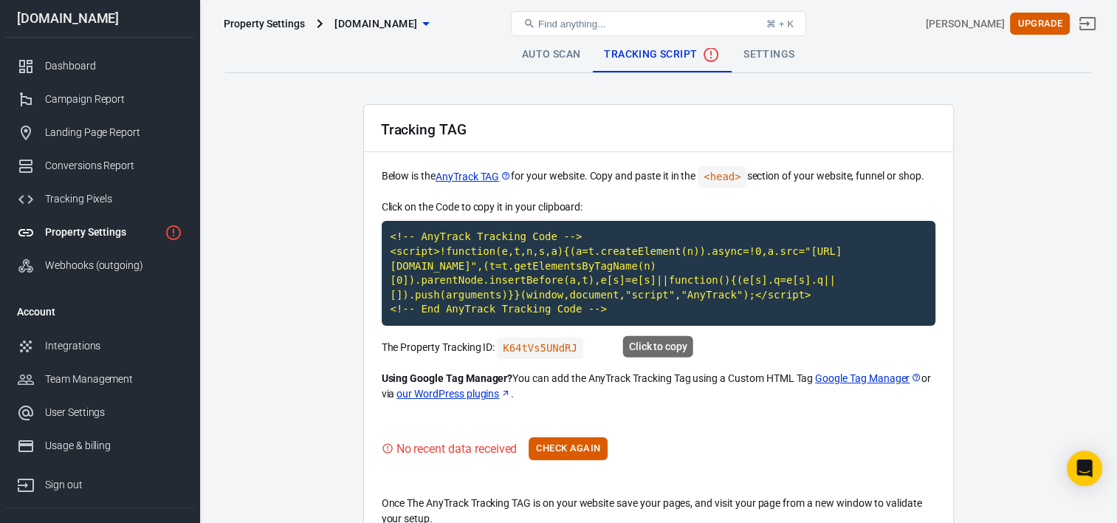
scroll to position [74, 0]
